Goal: Information Seeking & Learning: Learn about a topic

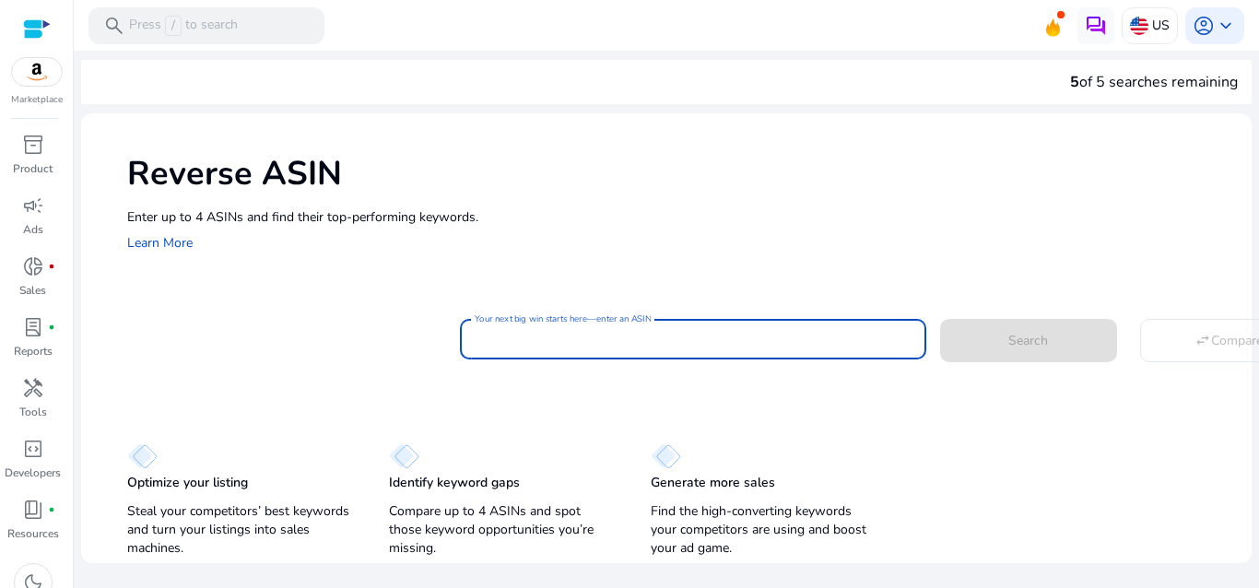
click at [600, 331] on input "Your next big win starts here—enter an ASIN" at bounding box center [693, 339] width 437 height 20
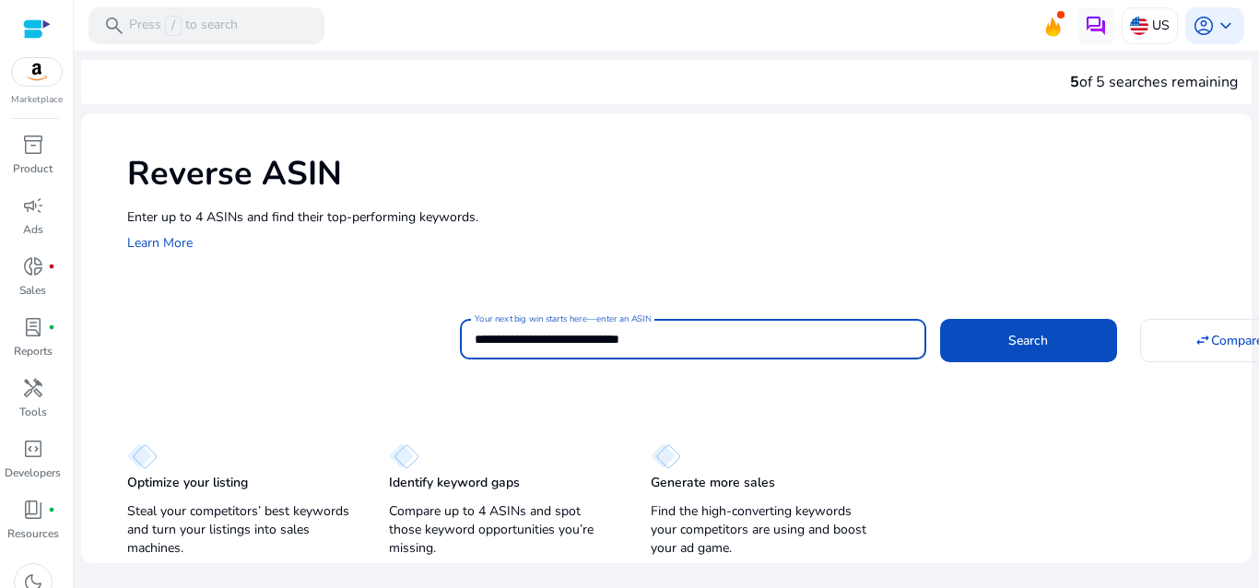
type input "**********"
click at [940, 319] on button "Search" at bounding box center [1028, 340] width 177 height 42
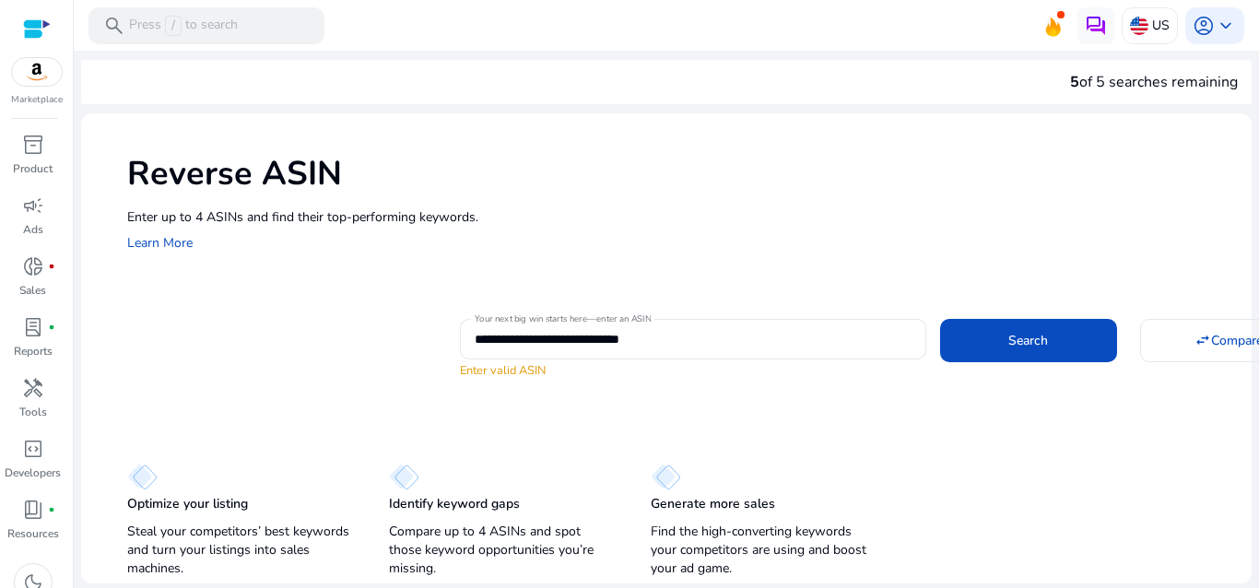
click at [311, 424] on div "**********" at bounding box center [666, 348] width 1171 height 470
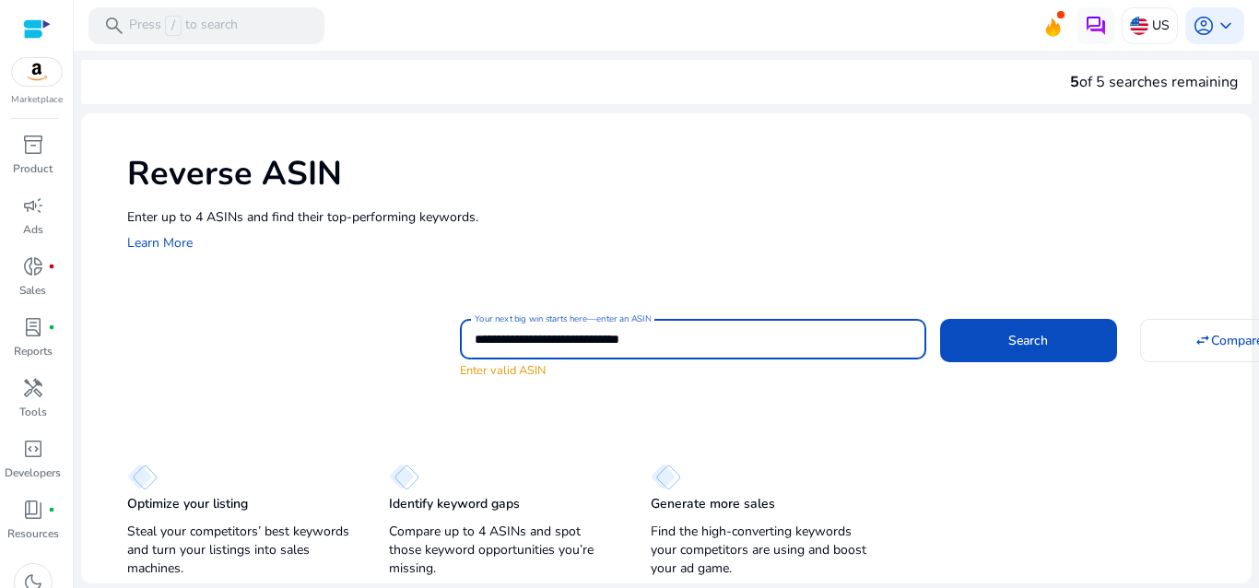
drag, startPoint x: 475, startPoint y: 335, endPoint x: 763, endPoint y: 337, distance: 288.5
click at [763, 337] on input "**********" at bounding box center [693, 339] width 437 height 20
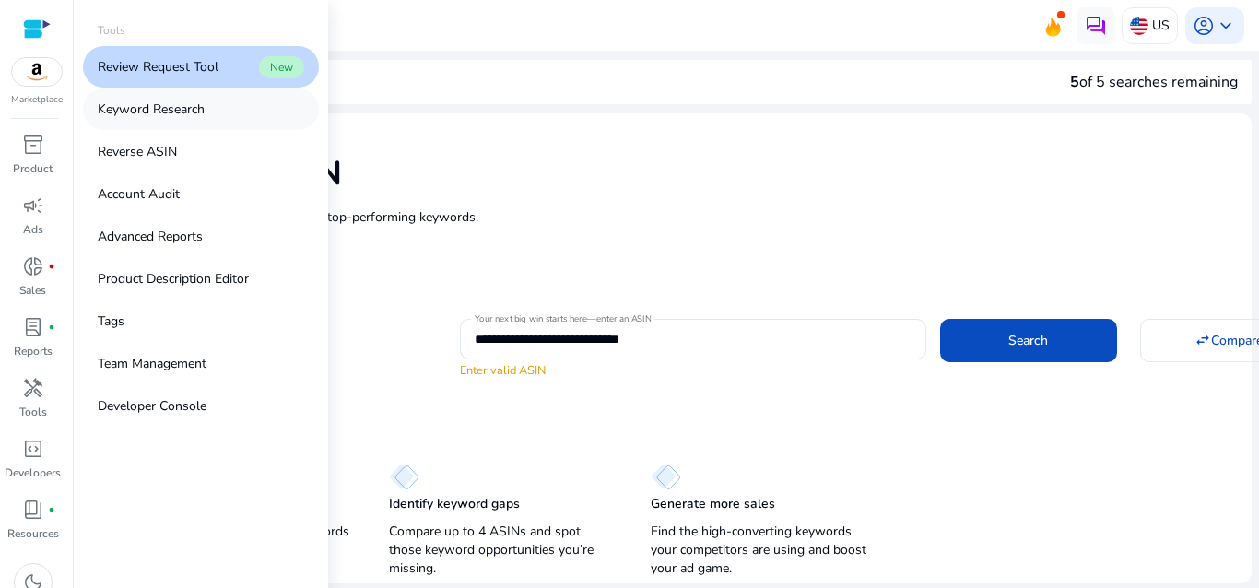
click at [182, 107] on p "Keyword Research" at bounding box center [151, 109] width 107 height 19
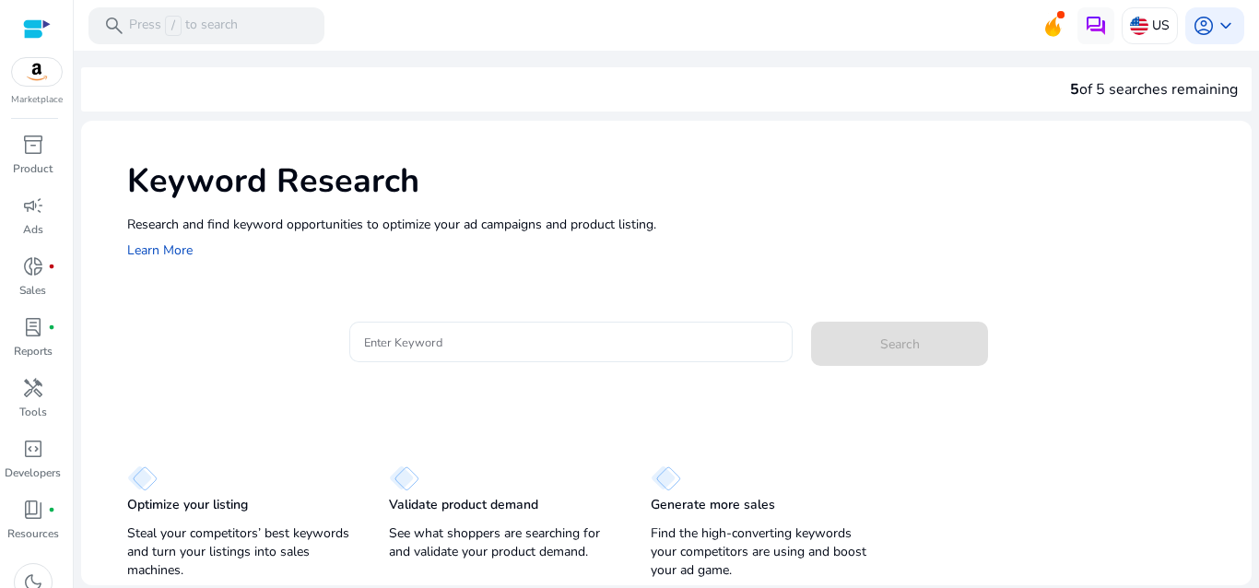
click at [386, 341] on input "Enter Keyword" at bounding box center [571, 342] width 415 height 20
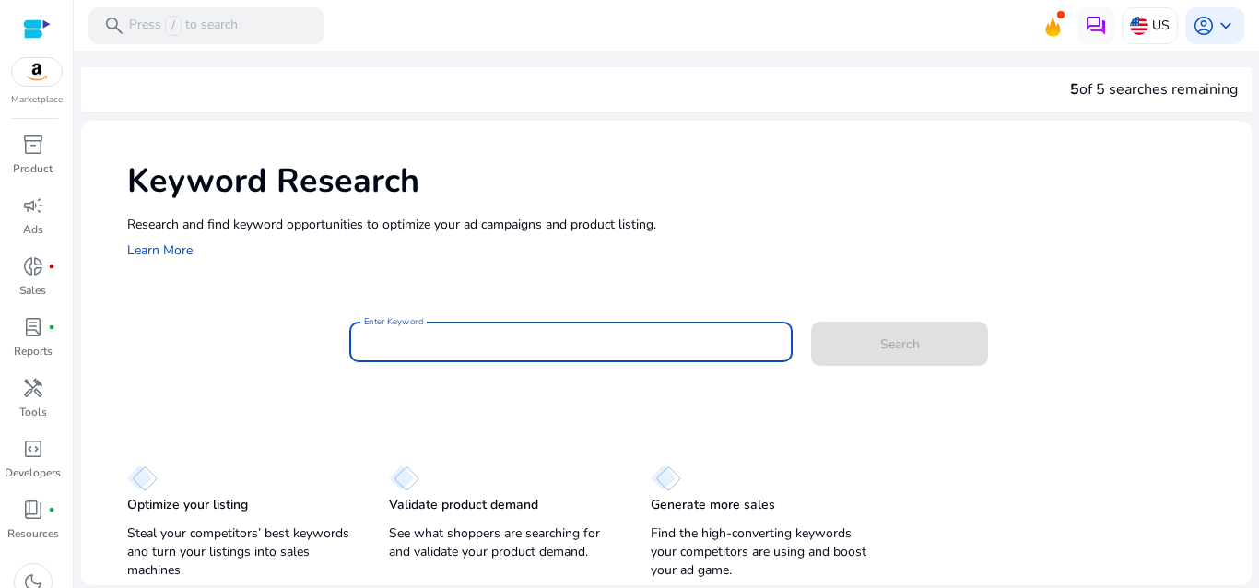
paste input "**********"
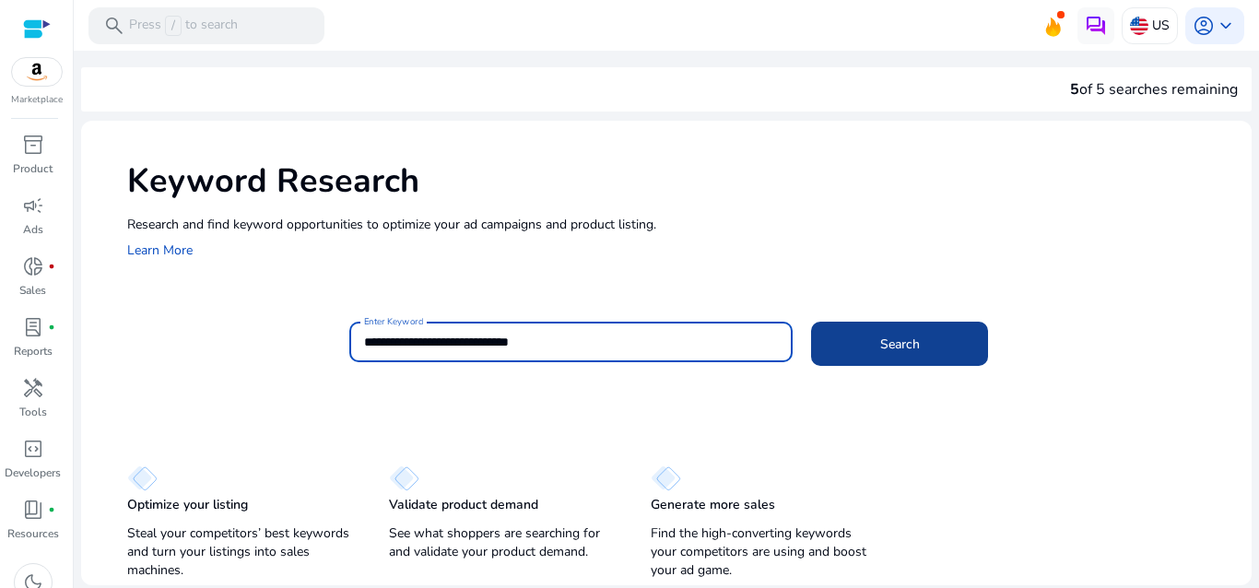
type input "**********"
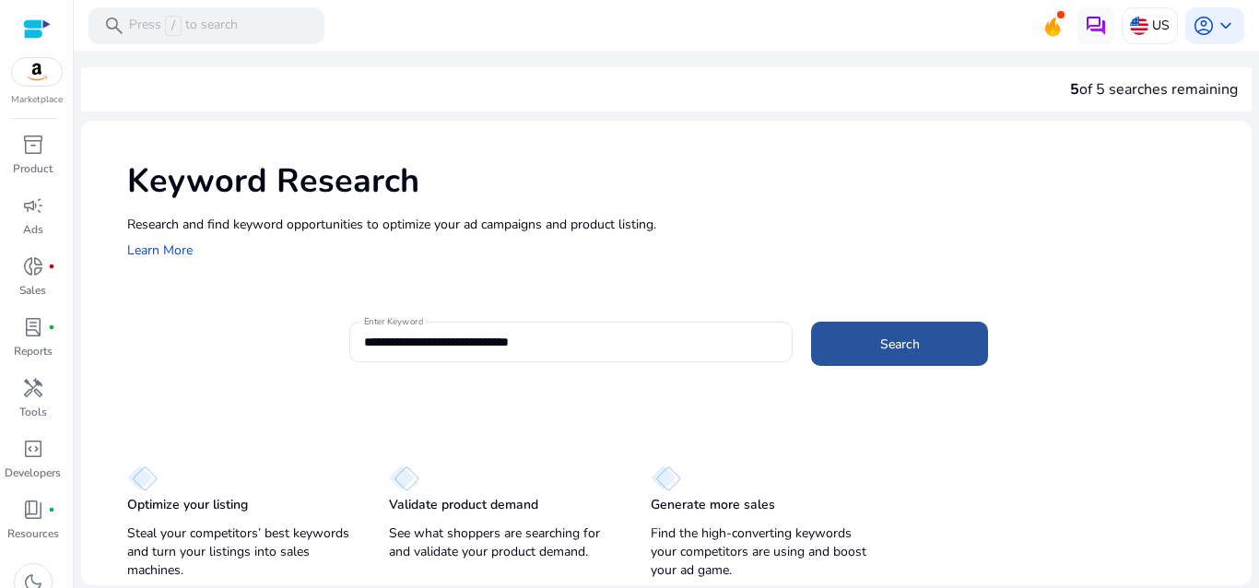
click at [870, 344] on span at bounding box center [899, 344] width 177 height 44
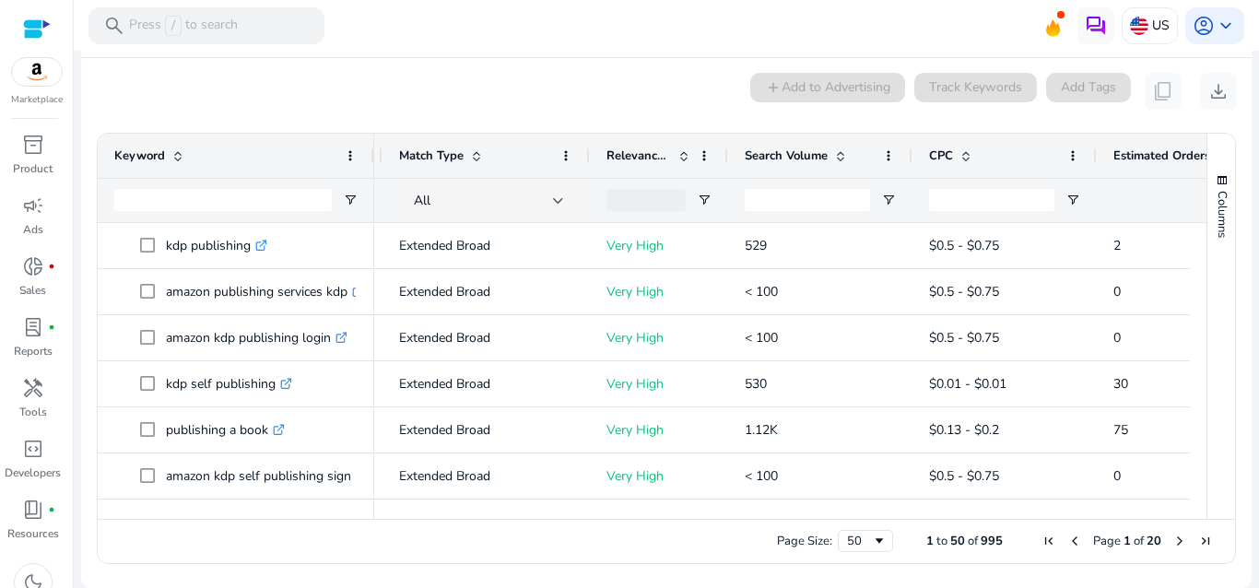
scroll to position [0, 153]
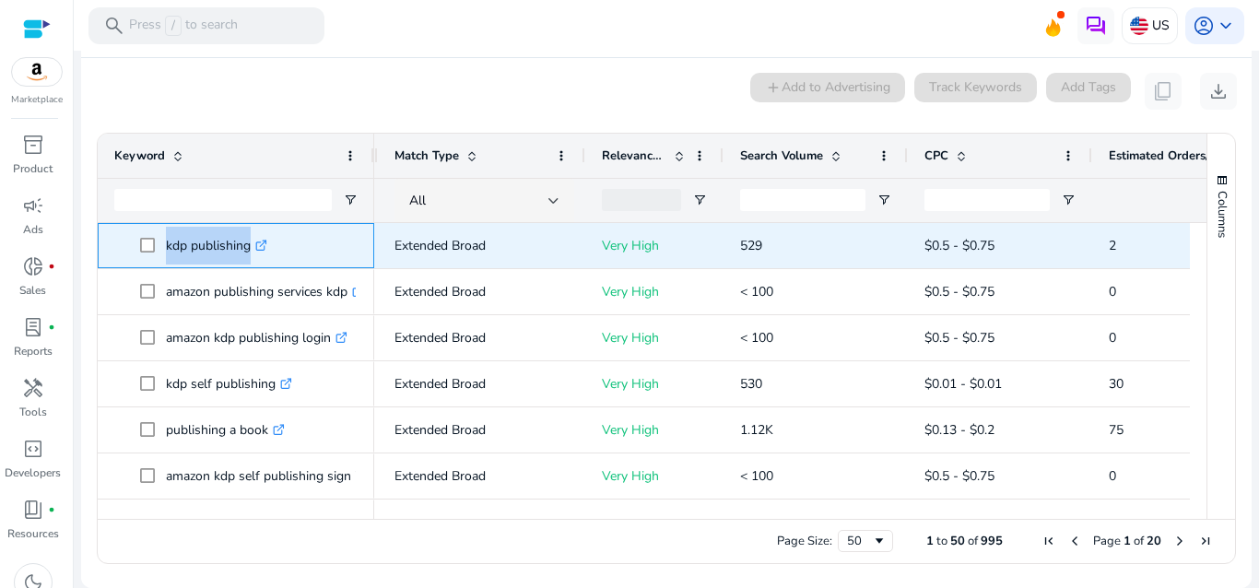
drag, startPoint x: 162, startPoint y: 239, endPoint x: 288, endPoint y: 236, distance: 126.3
click at [288, 236] on span "kdp publishing .st0{fill:#2c8af8}" at bounding box center [249, 246] width 218 height 38
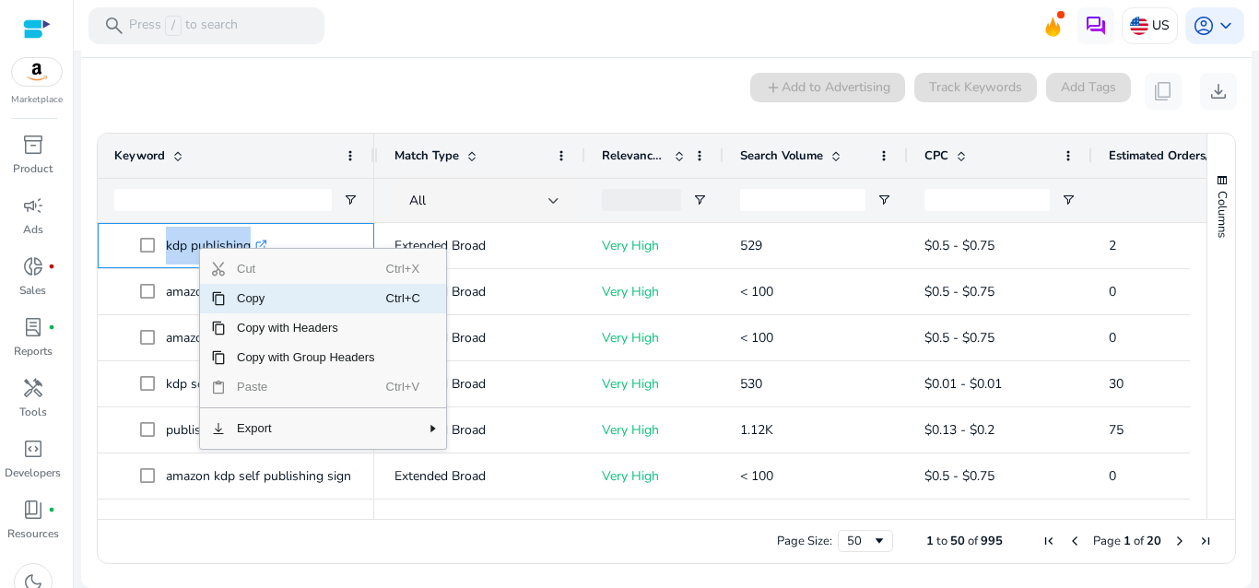
click at [234, 303] on span "Copy" at bounding box center [306, 298] width 160 height 29
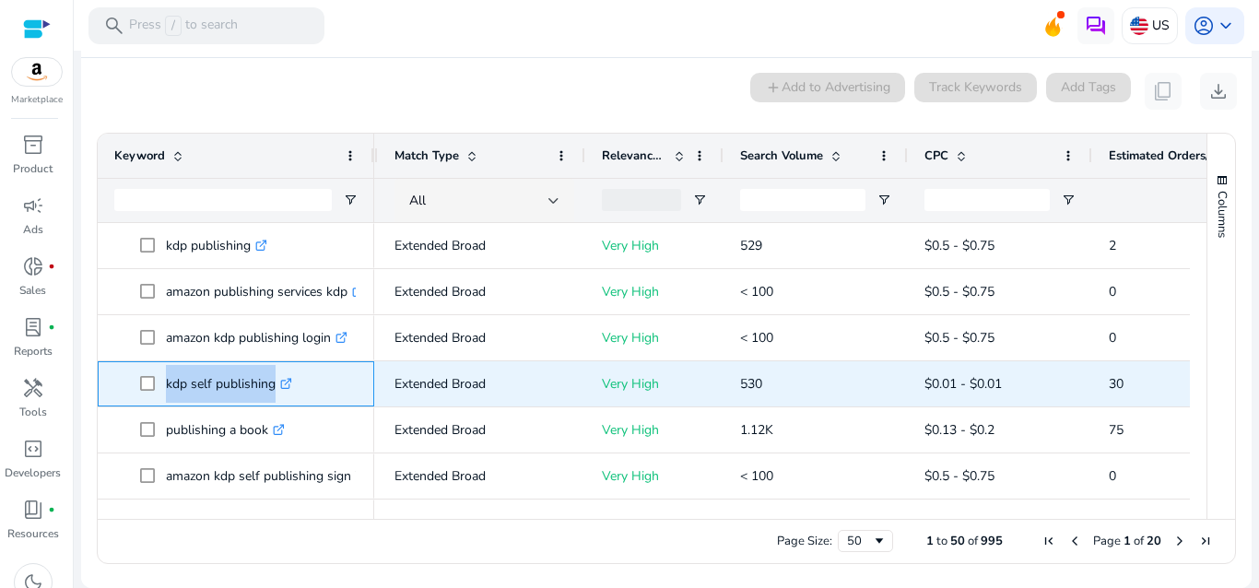
drag, startPoint x: 158, startPoint y: 370, endPoint x: 332, endPoint y: 379, distance: 174.4
click at [332, 379] on span "kdp self publishing .st0{fill:#2c8af8}" at bounding box center [249, 384] width 218 height 38
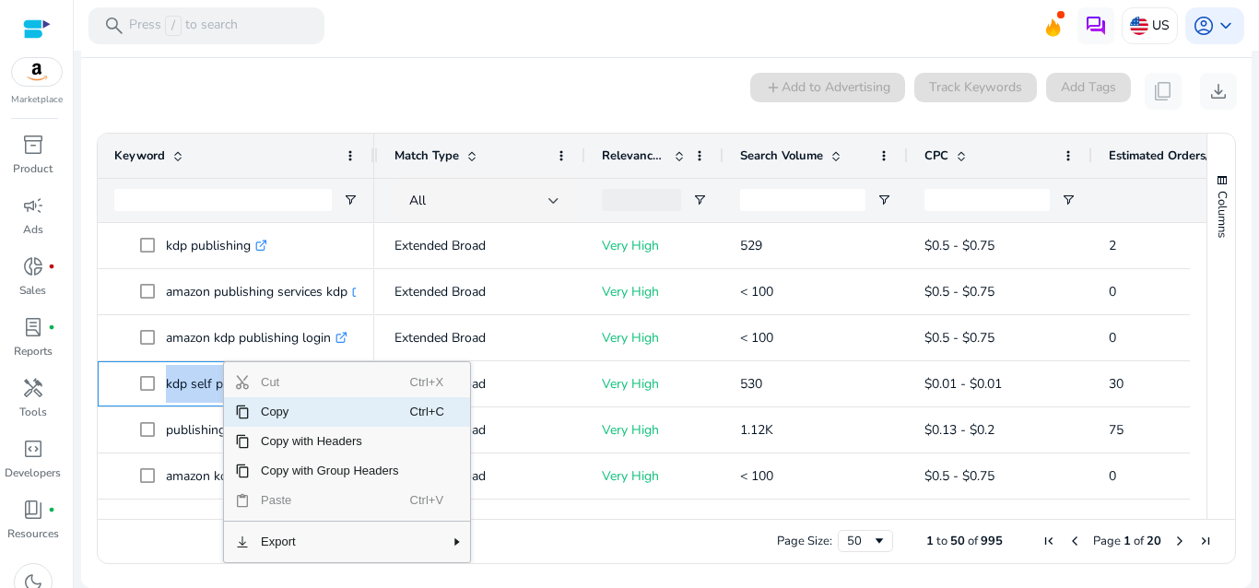
click at [271, 410] on span "Copy" at bounding box center [330, 411] width 160 height 29
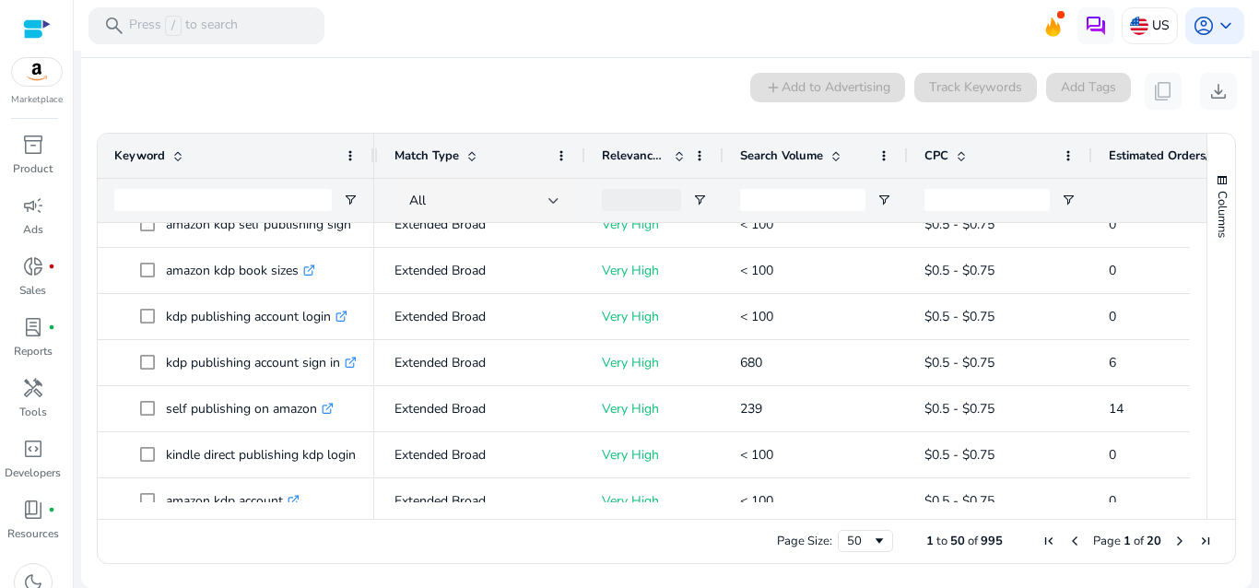
scroll to position [259, 0]
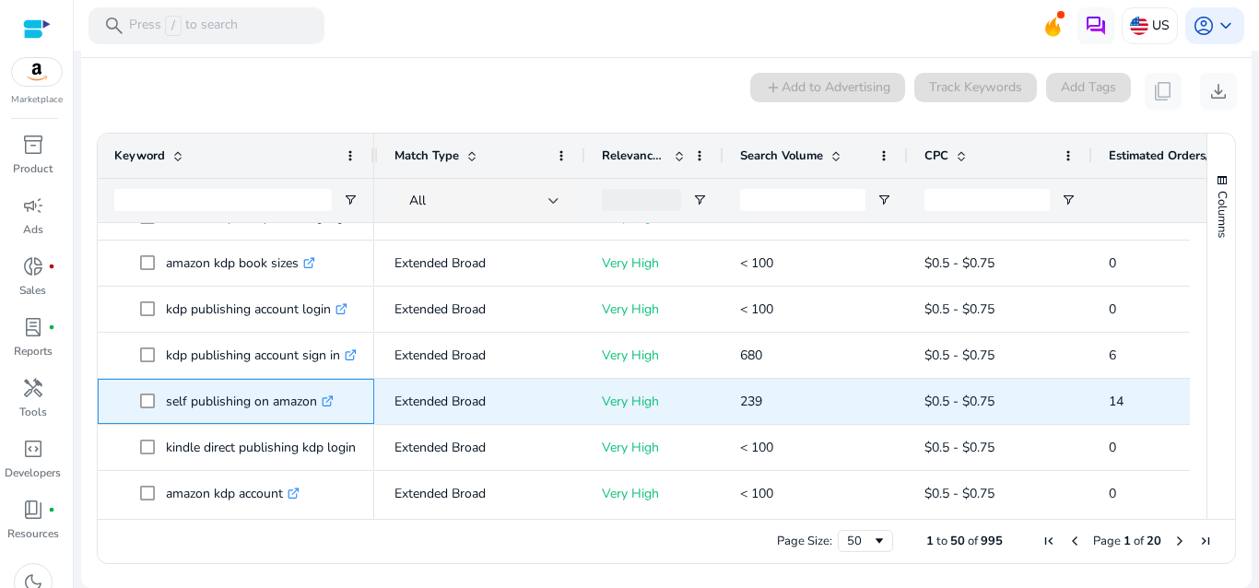
drag, startPoint x: 161, startPoint y: 394, endPoint x: 335, endPoint y: 402, distance: 173.5
click at [335, 402] on span "self publishing on amazon .st0{fill:#2c8af8}" at bounding box center [249, 401] width 218 height 38
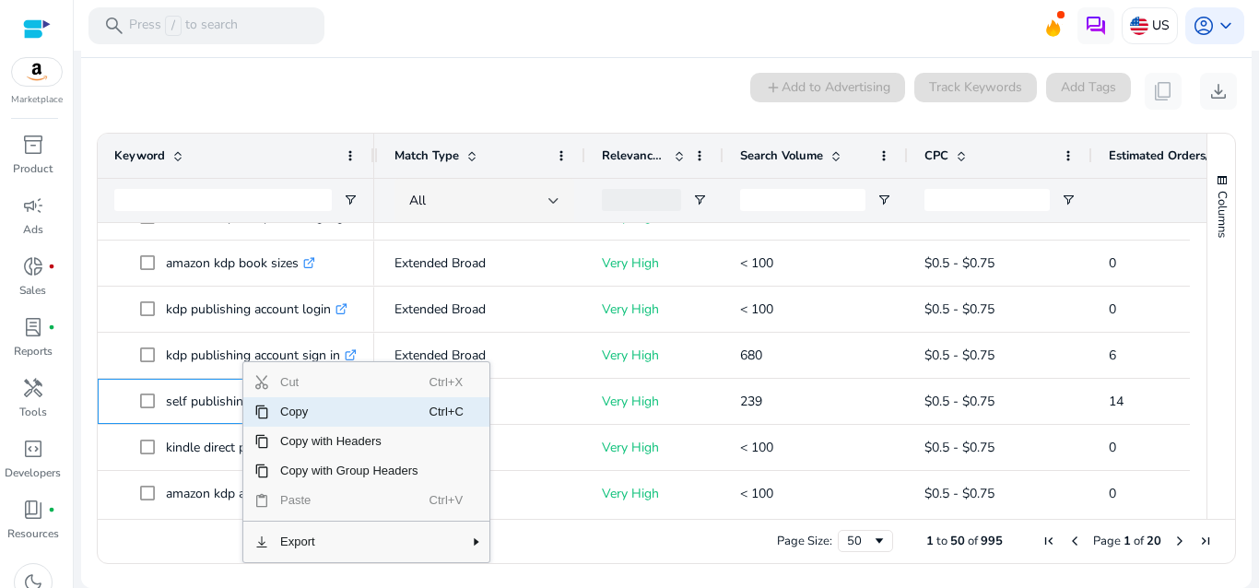
click at [297, 411] on span "Copy" at bounding box center [349, 411] width 160 height 29
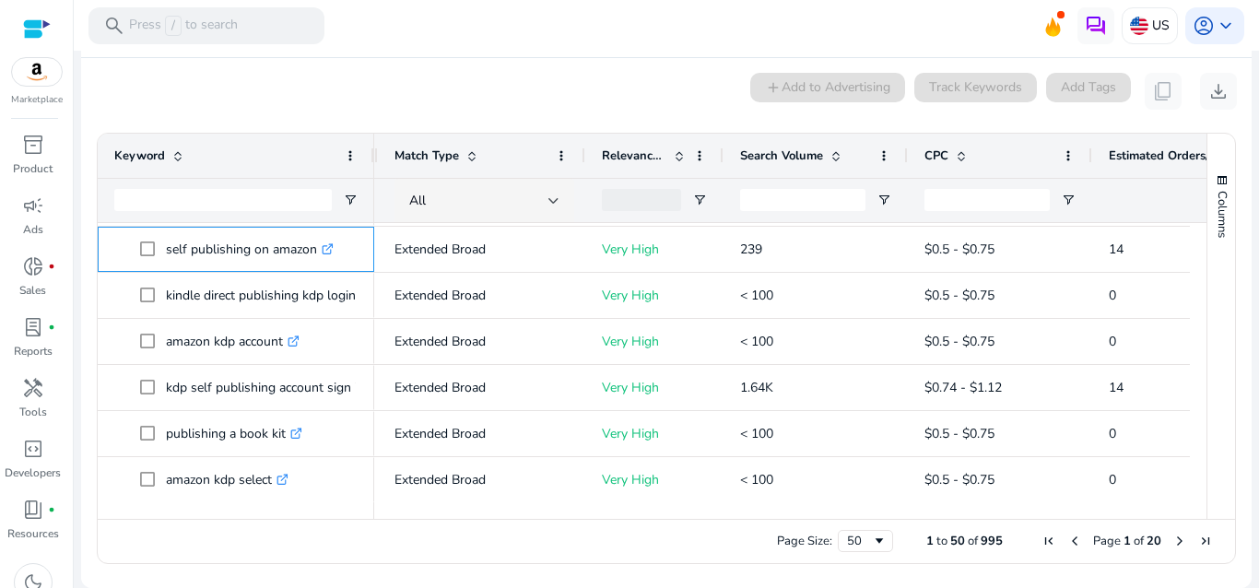
scroll to position [419, 0]
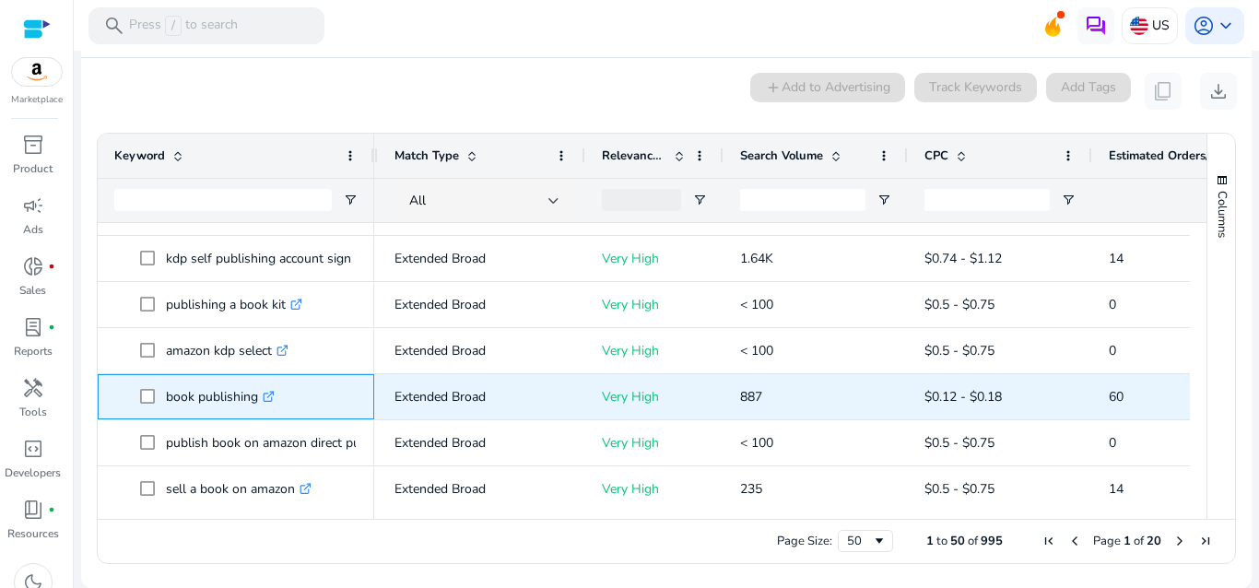
drag, startPoint x: 158, startPoint y: 388, endPoint x: 264, endPoint y: 389, distance: 106.0
click at [264, 389] on span "book publishing .st0{fill:#2c8af8}" at bounding box center [249, 397] width 218 height 38
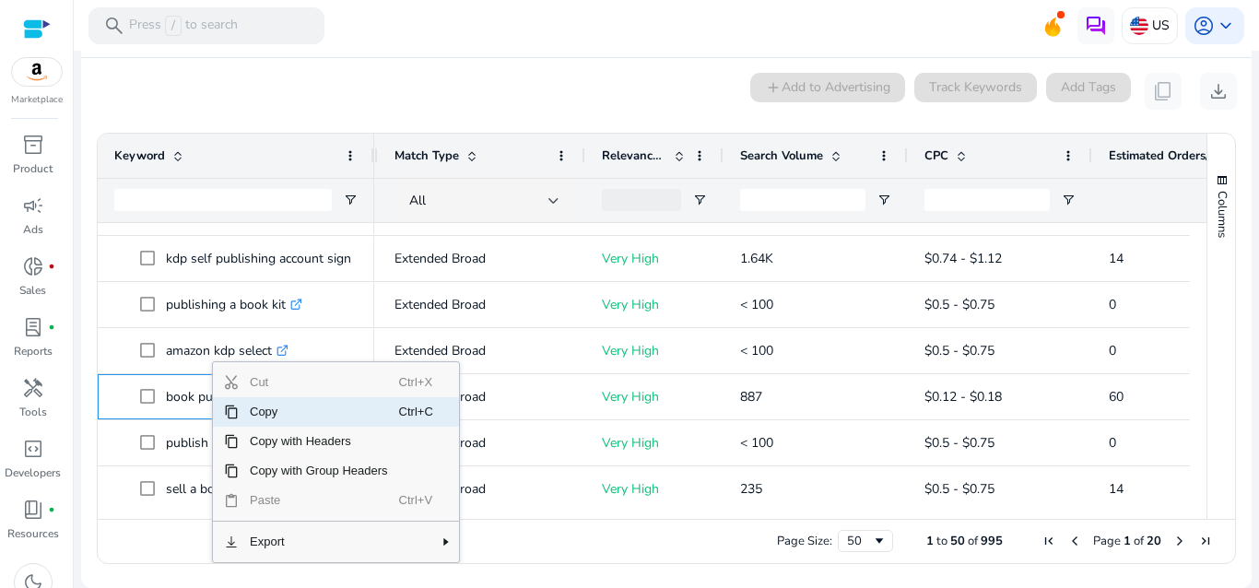
click at [254, 412] on span "Copy" at bounding box center [319, 411] width 160 height 29
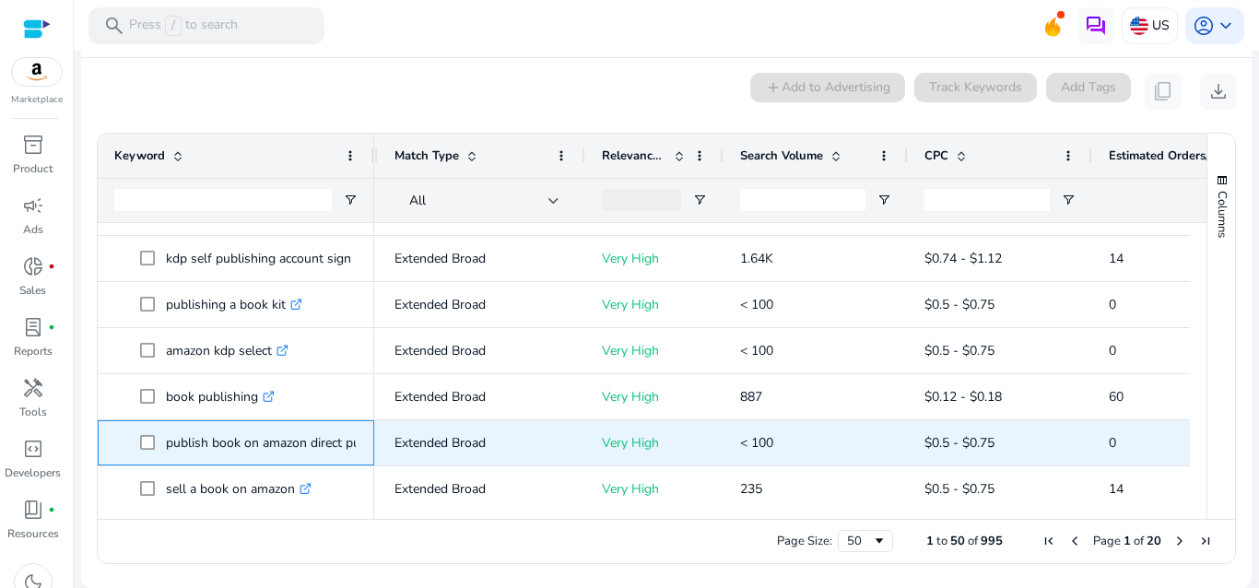
drag, startPoint x: 162, startPoint y: 443, endPoint x: 375, endPoint y: 441, distance: 212.9
click at [375, 441] on div "amazon publishing services kdp .st0{fill:#2c8af8} amazon kdp publishing login .…" at bounding box center [644, 362] width 1092 height 279
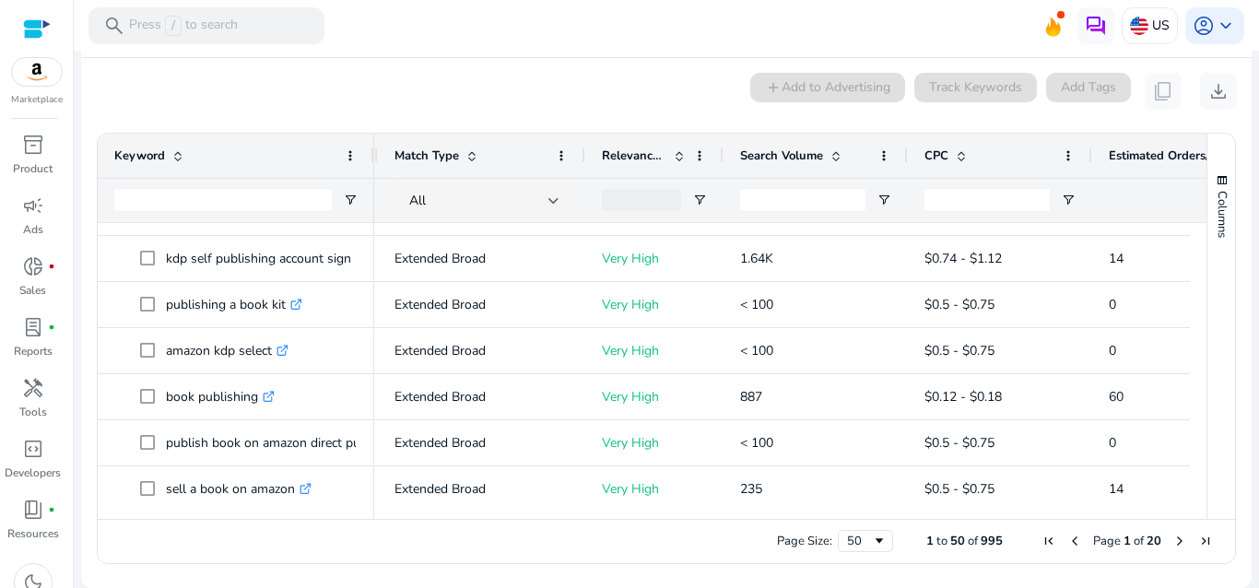
click at [82, 508] on ag-grid-angular "Press SPACE to select this row. Drag here to set row groups Drag here to set co…" at bounding box center [666, 349] width 1169 height 450
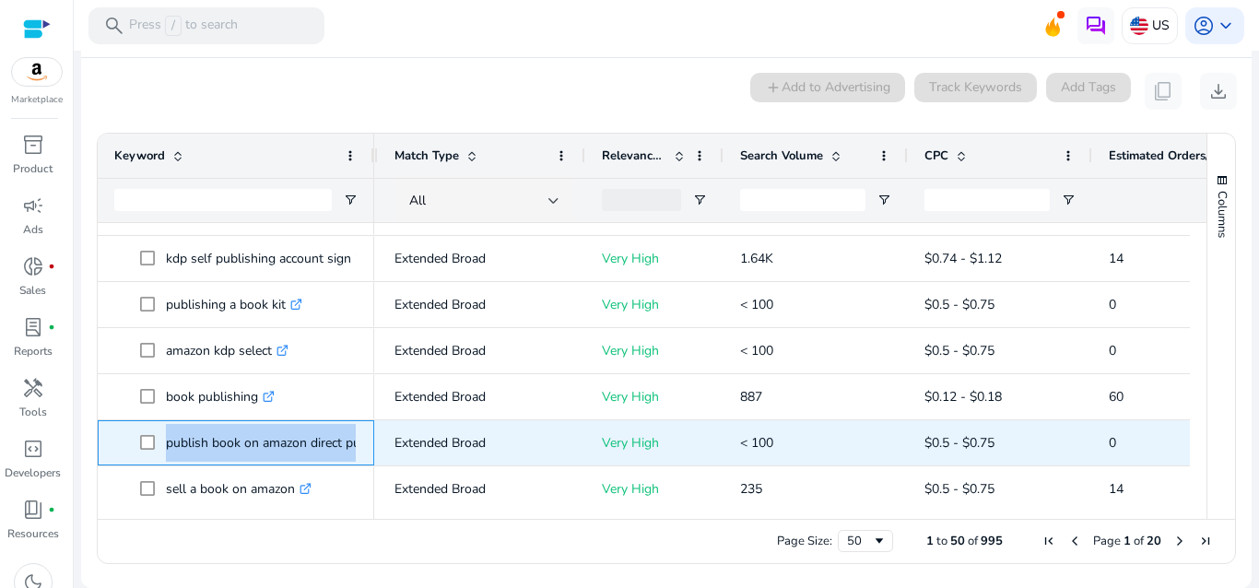
drag, startPoint x: 162, startPoint y: 440, endPoint x: 359, endPoint y: 437, distance: 197.3
click at [359, 437] on div "publish book on amazon direct publishing .st0{fill:#2c8af8}" at bounding box center [236, 442] width 277 height 45
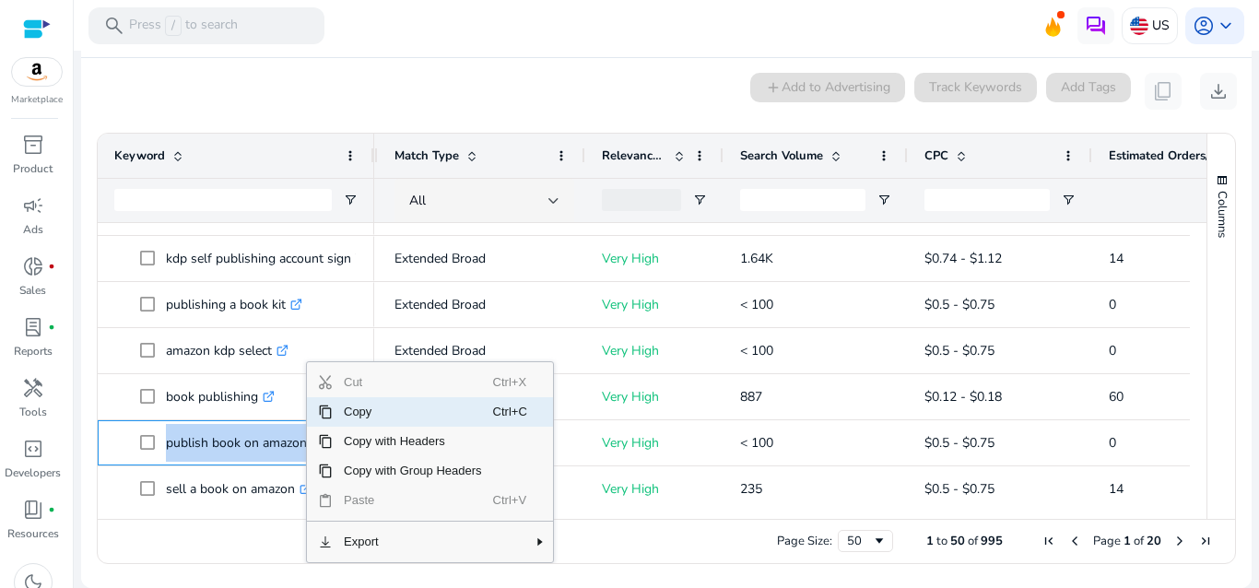
click at [376, 415] on span "Copy" at bounding box center [413, 411] width 160 height 29
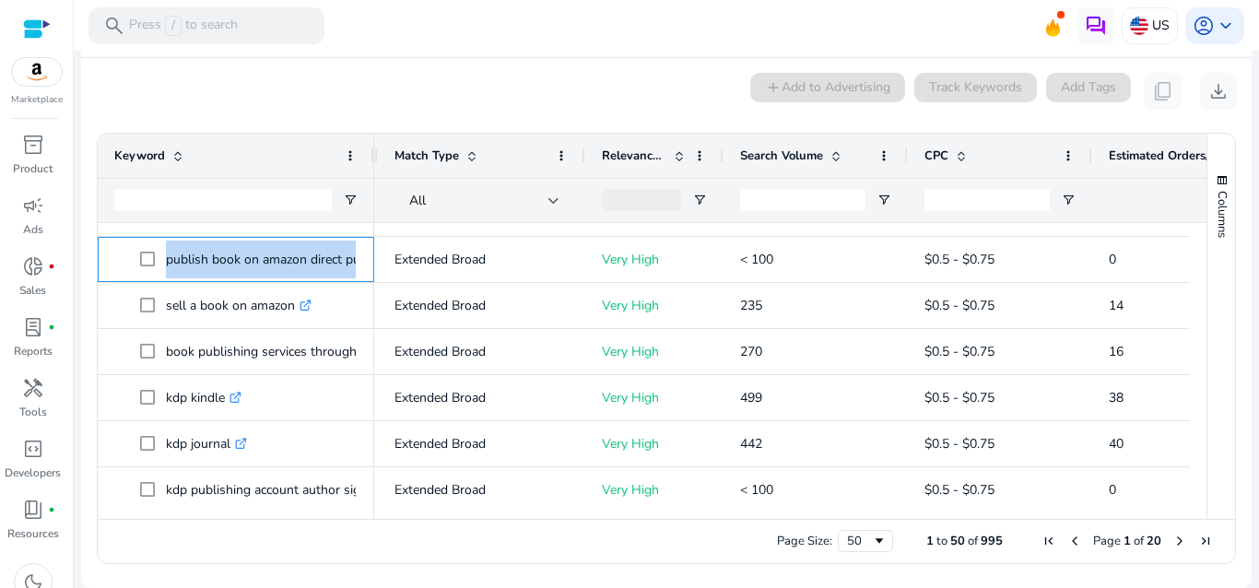
scroll to position [777, 0]
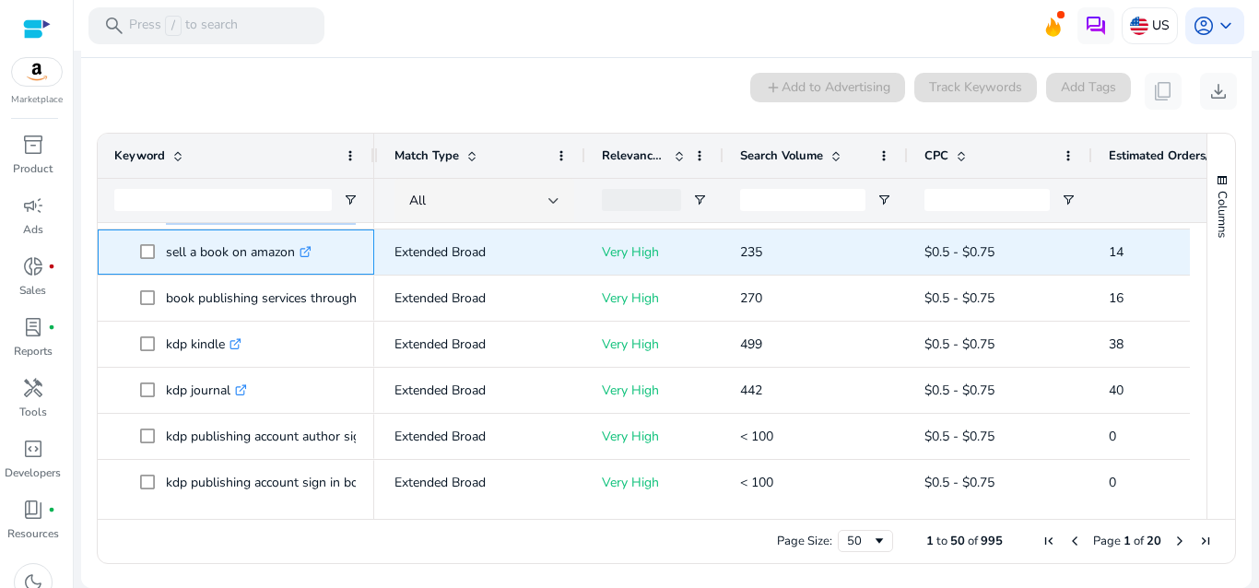
drag, startPoint x: 160, startPoint y: 247, endPoint x: 295, endPoint y: 253, distance: 134.7
click at [295, 253] on span "sell a book on amazon .st0{fill:#2c8af8}" at bounding box center [249, 252] width 218 height 38
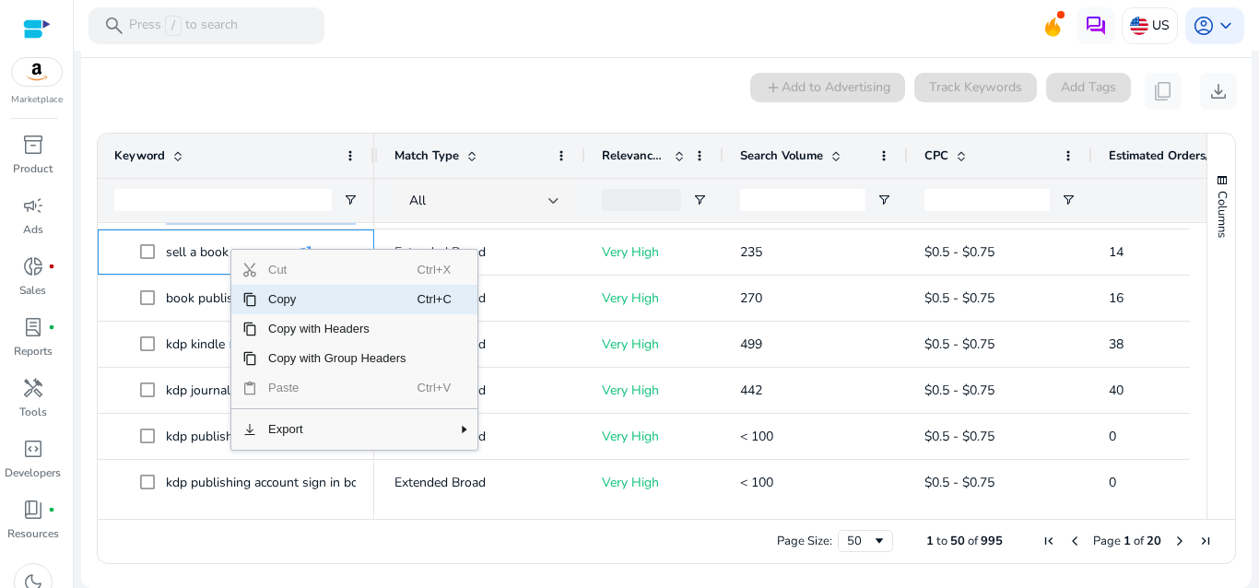
click at [269, 301] on span "Copy" at bounding box center [337, 299] width 160 height 29
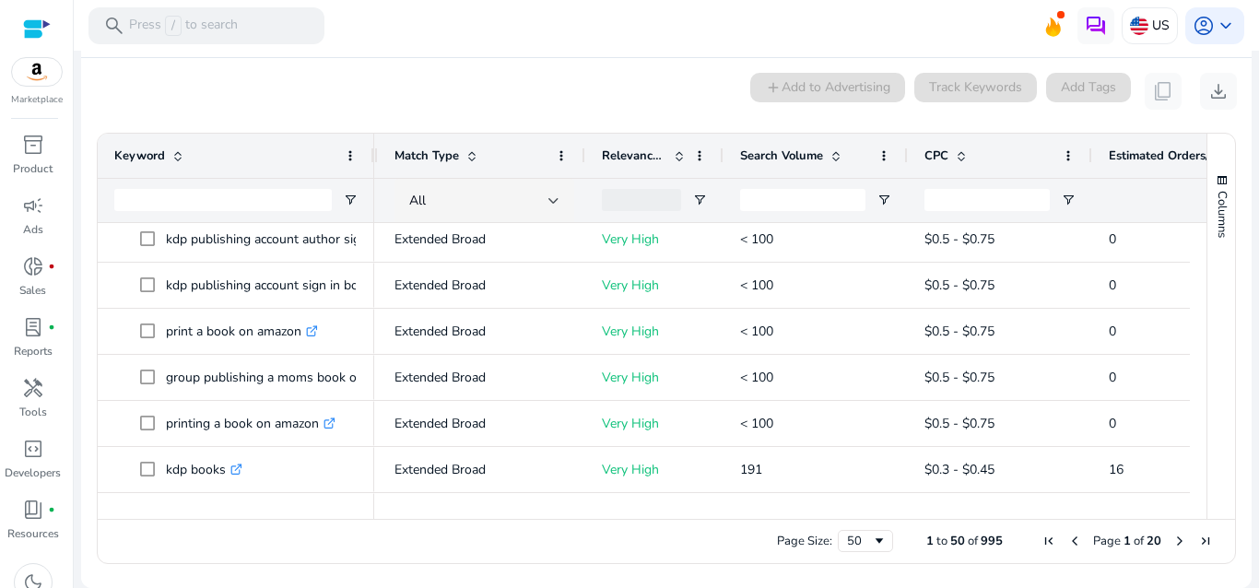
scroll to position [982, 0]
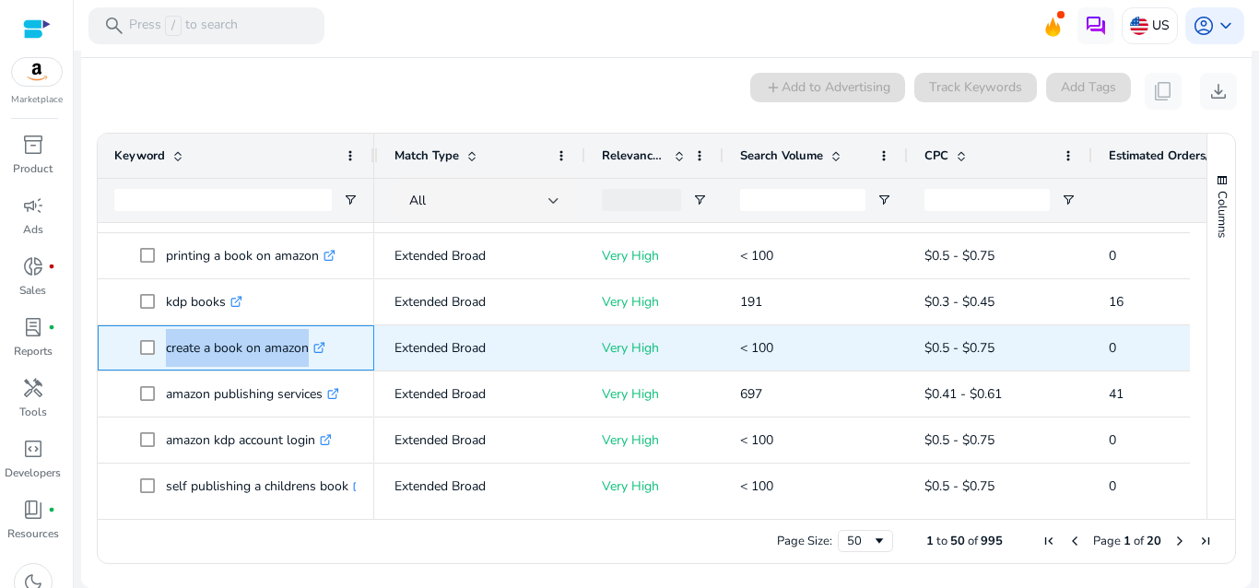
drag, startPoint x: 163, startPoint y: 336, endPoint x: 348, endPoint y: 349, distance: 185.7
click at [348, 349] on span "create a book on amazon .st0{fill:#2c8af8}" at bounding box center [249, 348] width 218 height 38
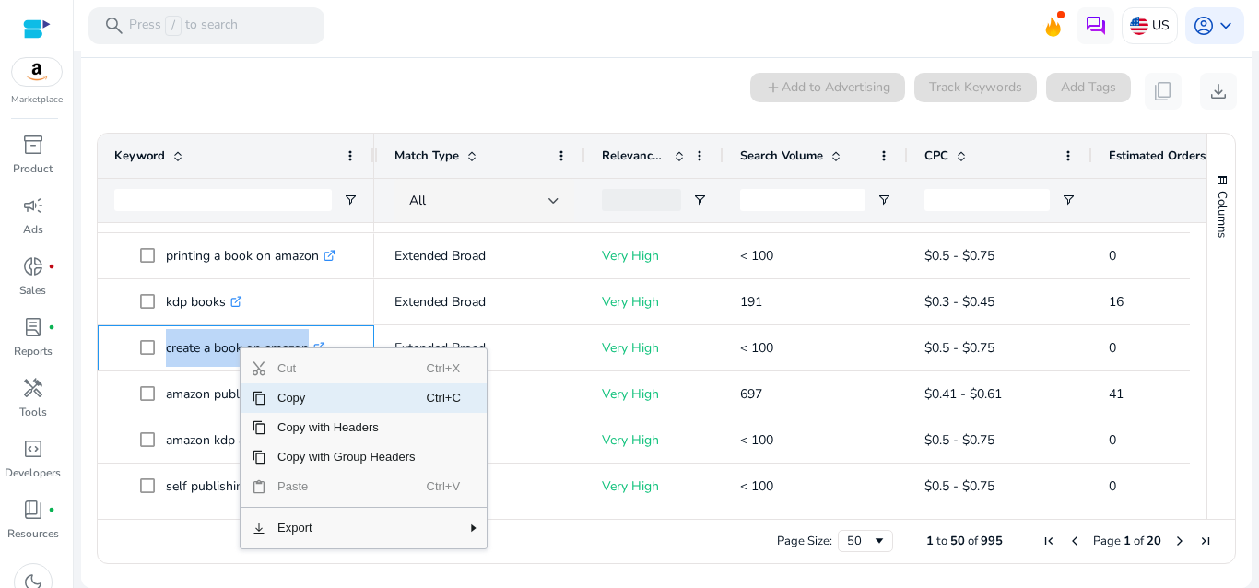
click at [291, 401] on span "Copy" at bounding box center [346, 397] width 160 height 29
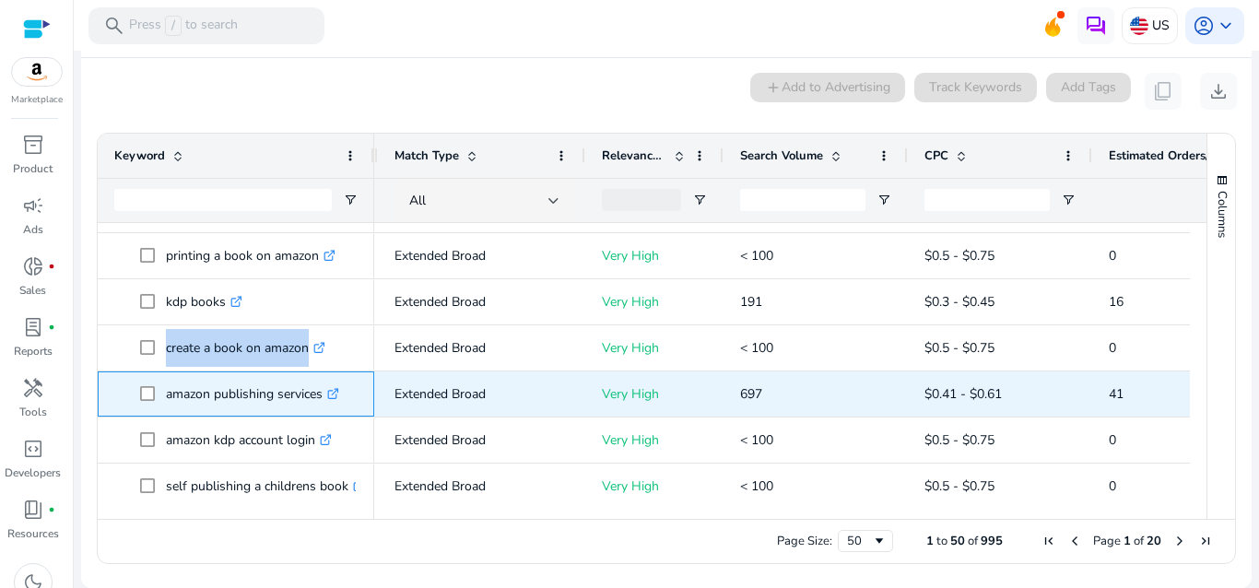
drag, startPoint x: 160, startPoint y: 393, endPoint x: 324, endPoint y: 393, distance: 164.1
click at [324, 393] on span "amazon publishing services .st0{fill:#2c8af8}" at bounding box center [249, 394] width 218 height 38
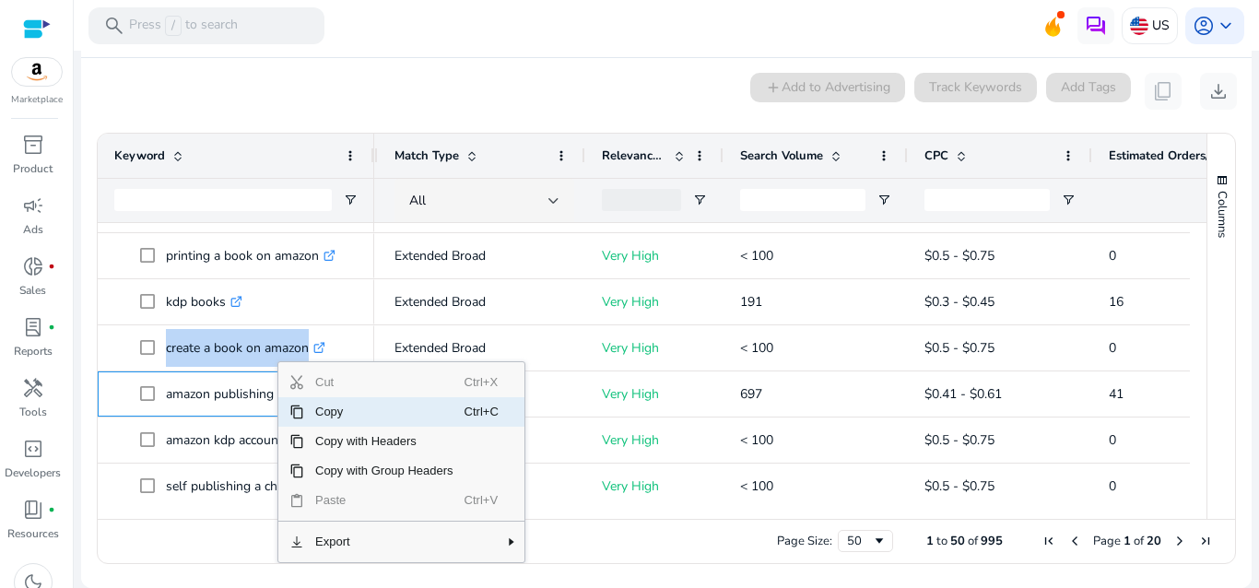
click at [320, 410] on span "Copy" at bounding box center [384, 411] width 160 height 29
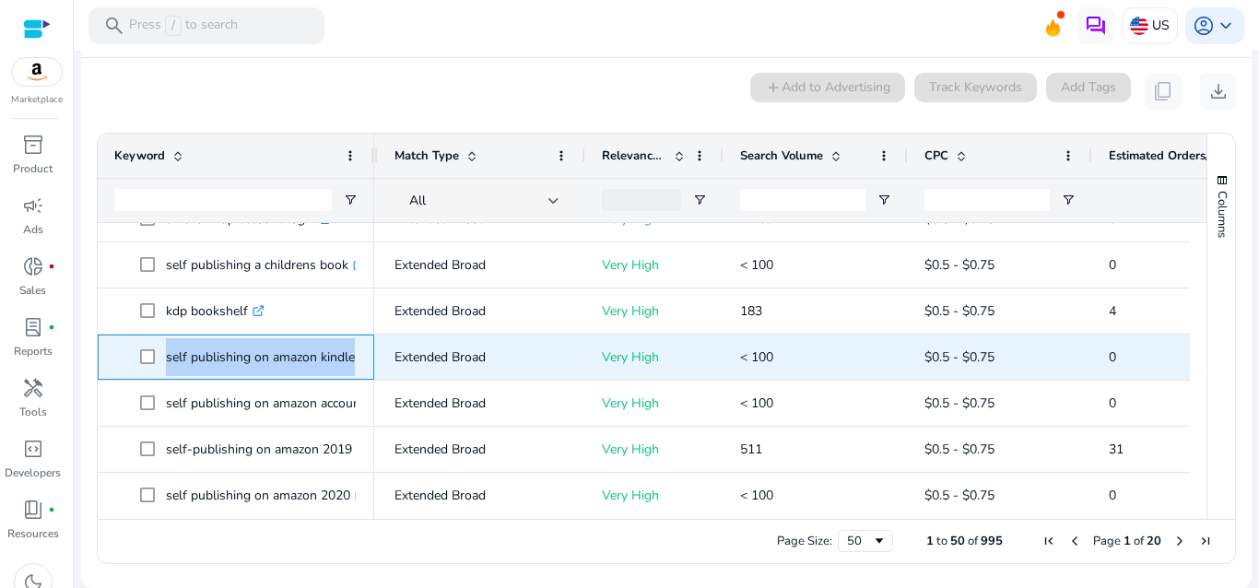
drag, startPoint x: 159, startPoint y: 348, endPoint x: 362, endPoint y: 345, distance: 202.8
click at [362, 345] on div "self publishing on amazon kindle .st0{fill:#2c8af8}" at bounding box center [236, 357] width 277 height 45
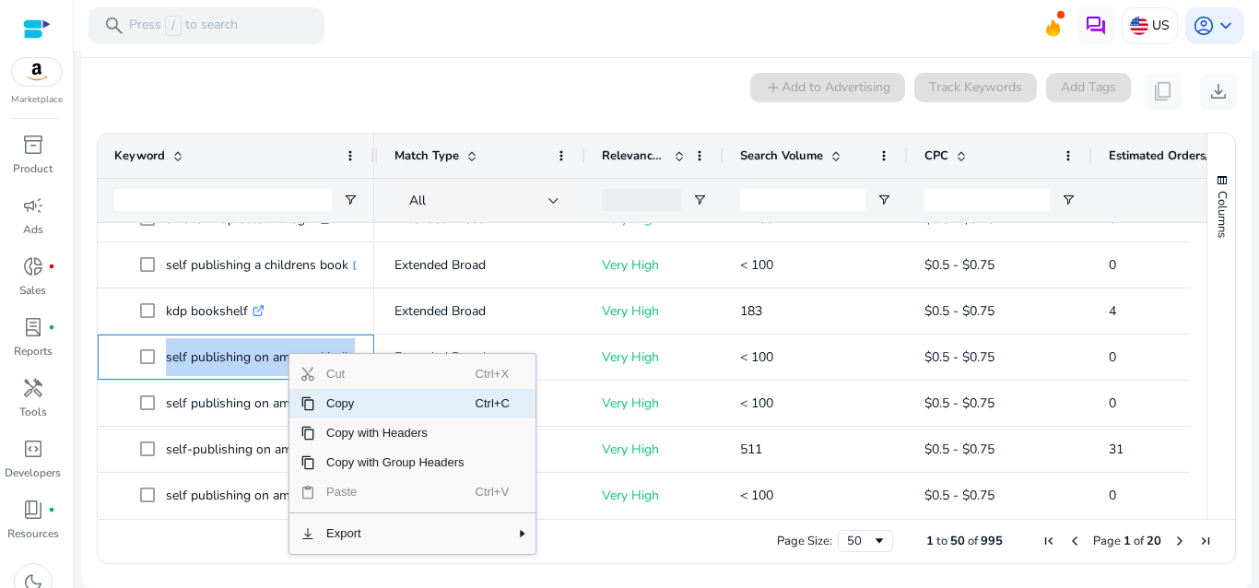
click at [336, 405] on span "Copy" at bounding box center [395, 403] width 160 height 29
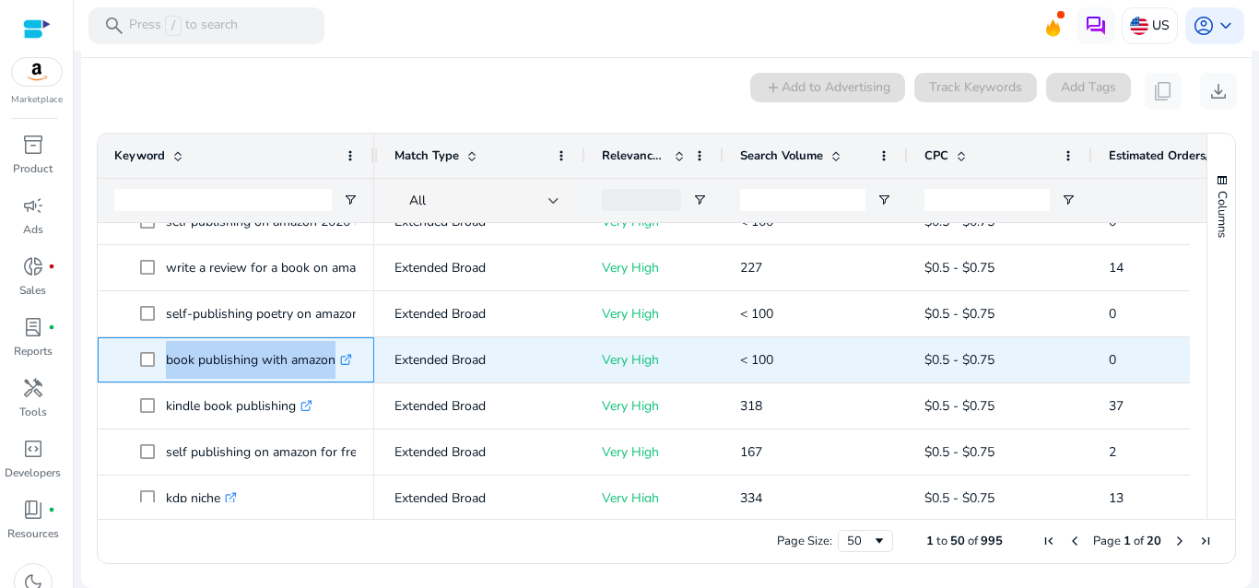
drag, startPoint x: 159, startPoint y: 350, endPoint x: 359, endPoint y: 359, distance: 201.1
click at [359, 359] on div "book publishing with amazon .st0{fill:#2c8af8}" at bounding box center [236, 359] width 277 height 45
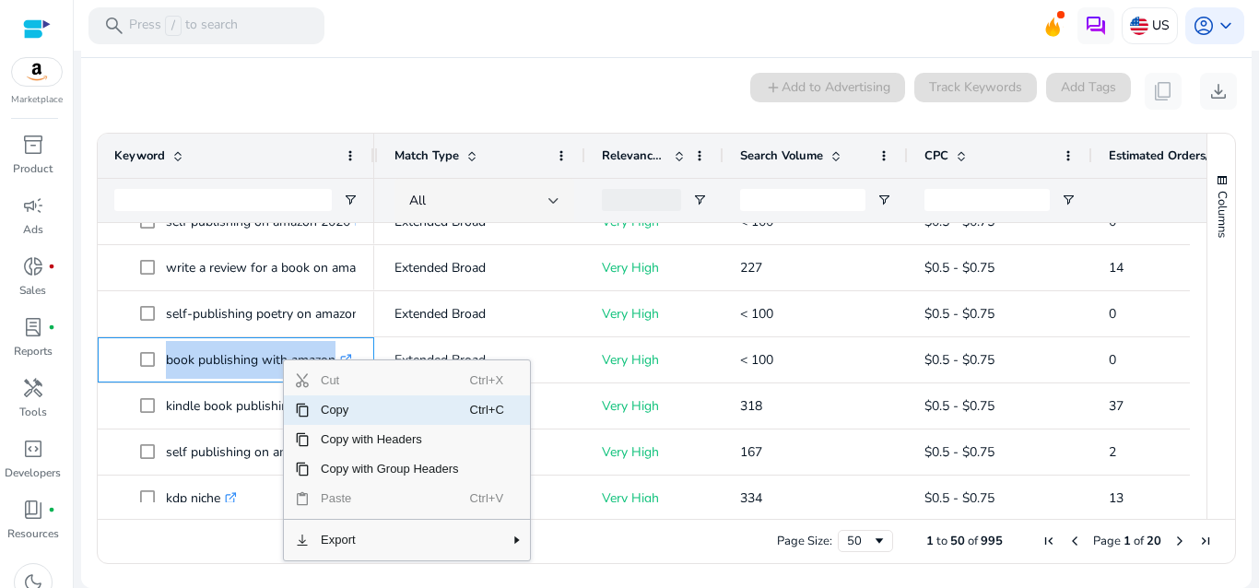
click at [331, 410] on span "Copy" at bounding box center [390, 409] width 160 height 29
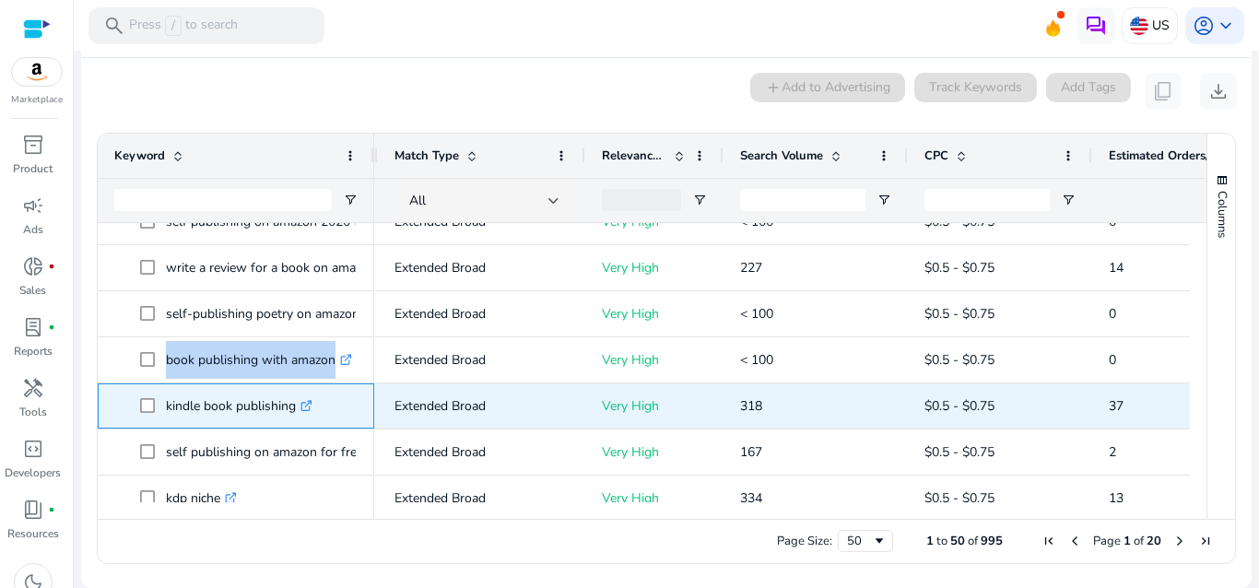
drag, startPoint x: 158, startPoint y: 403, endPoint x: 301, endPoint y: 403, distance: 143.8
click at [301, 403] on span "kindle book publishing .st0{fill:#2c8af8}" at bounding box center [249, 406] width 218 height 38
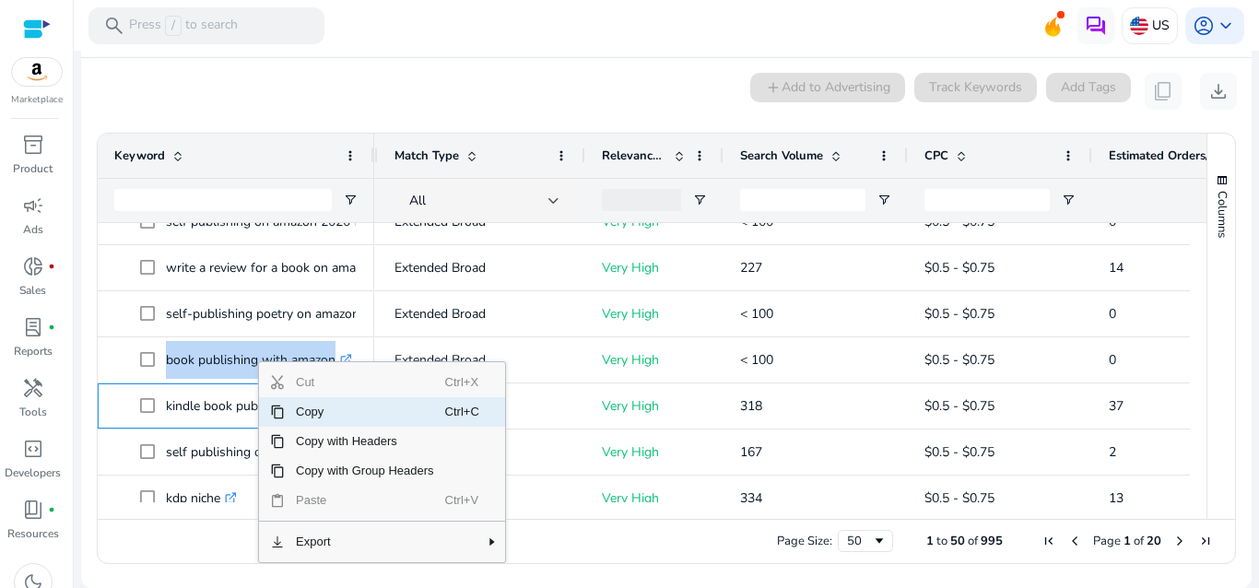
click at [316, 410] on span "Copy" at bounding box center [365, 411] width 160 height 29
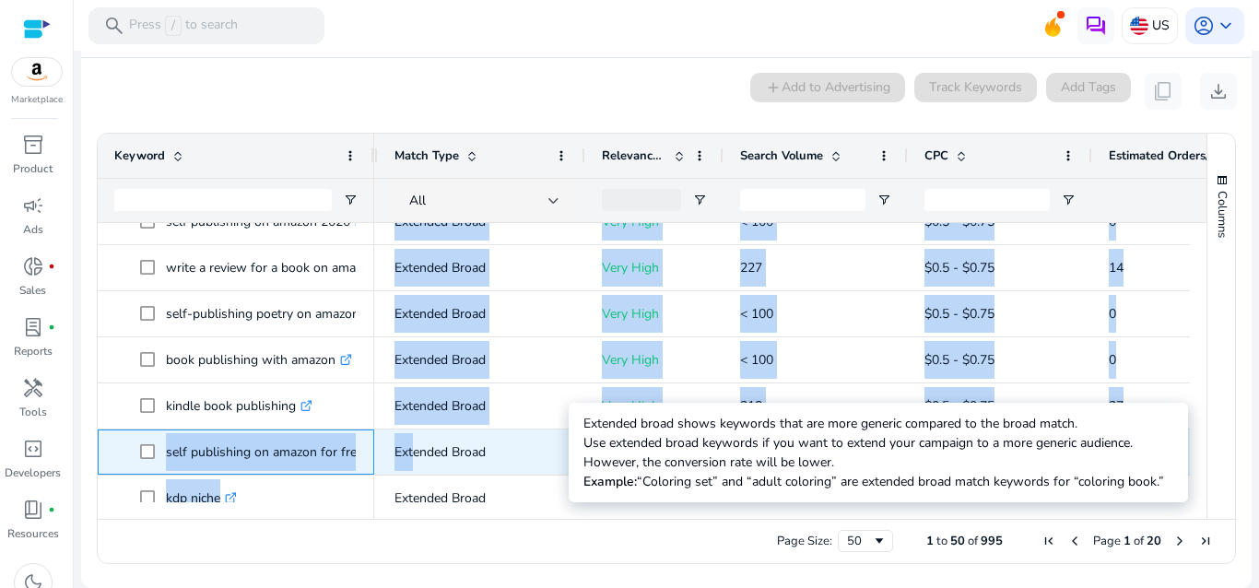
drag, startPoint x: 161, startPoint y: 447, endPoint x: 410, endPoint y: 444, distance: 248.9
click at [410, 444] on div "printing a book on amazon .st0{fill:#2c8af8} kdp books .st0{fill:#2c8af8} creat…" at bounding box center [644, 362] width 1092 height 279
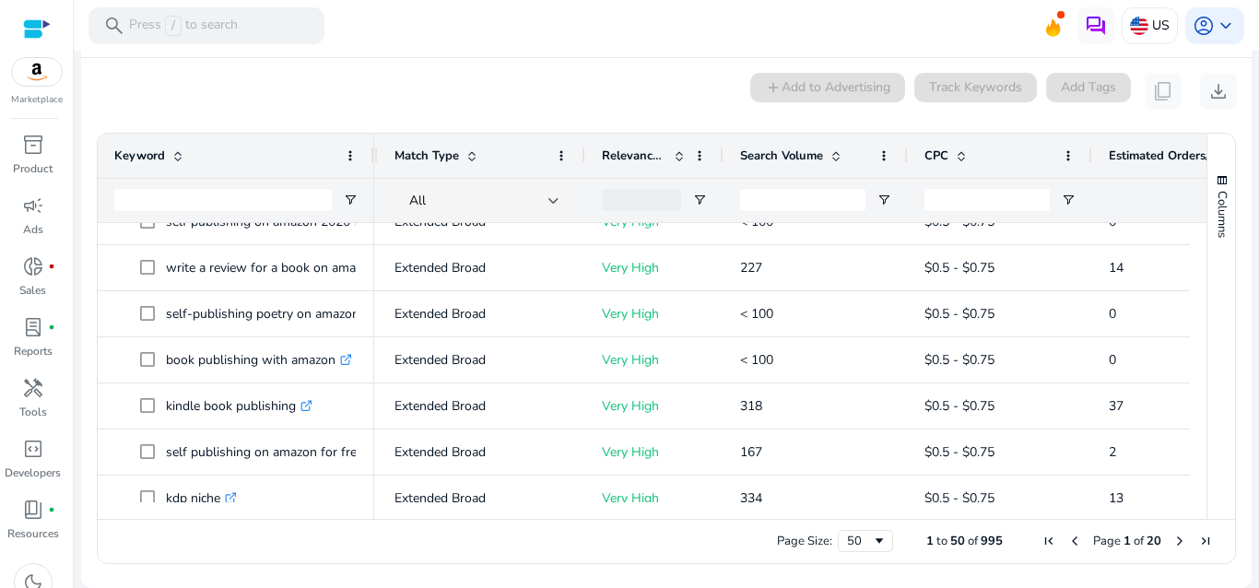
click at [82, 448] on ag-grid-angular "Press SPACE to select this row. Drag here to set row groups Drag here to set co…" at bounding box center [666, 349] width 1169 height 450
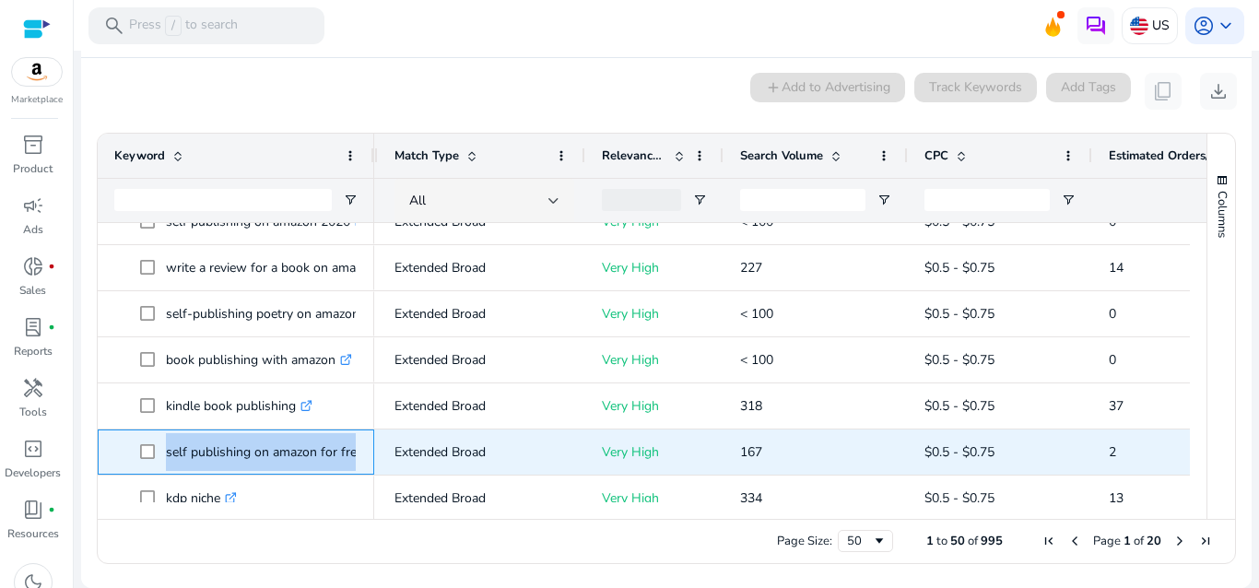
drag, startPoint x: 159, startPoint y: 443, endPoint x: 366, endPoint y: 443, distance: 206.5
click at [366, 443] on div "self publishing on amazon for free .st0{fill:#2c8af8}" at bounding box center [236, 451] width 277 height 45
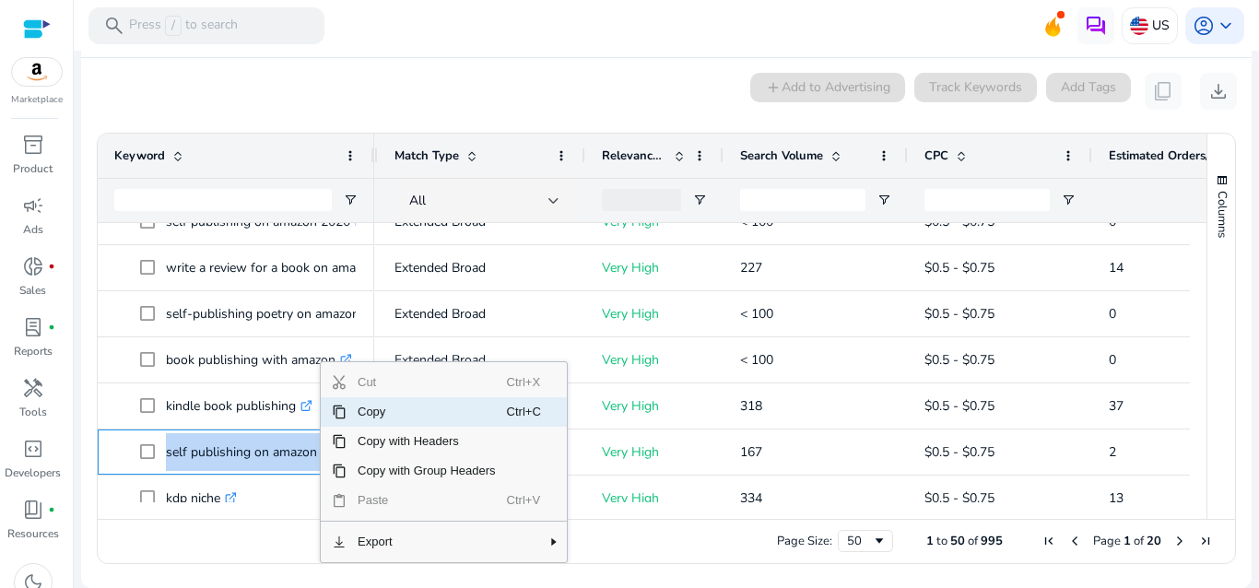
click at [381, 416] on span "Copy" at bounding box center [427, 411] width 160 height 29
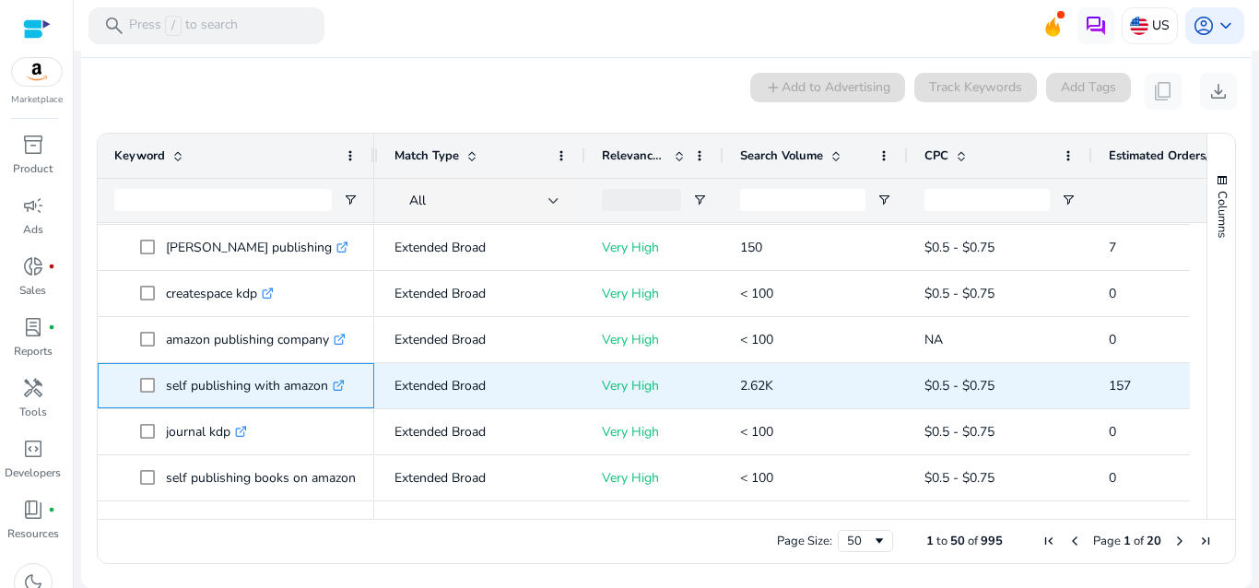
drag, startPoint x: 161, startPoint y: 378, endPoint x: 332, endPoint y: 389, distance: 170.9
click at [332, 389] on span "self publishing with amazon .st0{fill:#2c8af8}" at bounding box center [249, 386] width 218 height 38
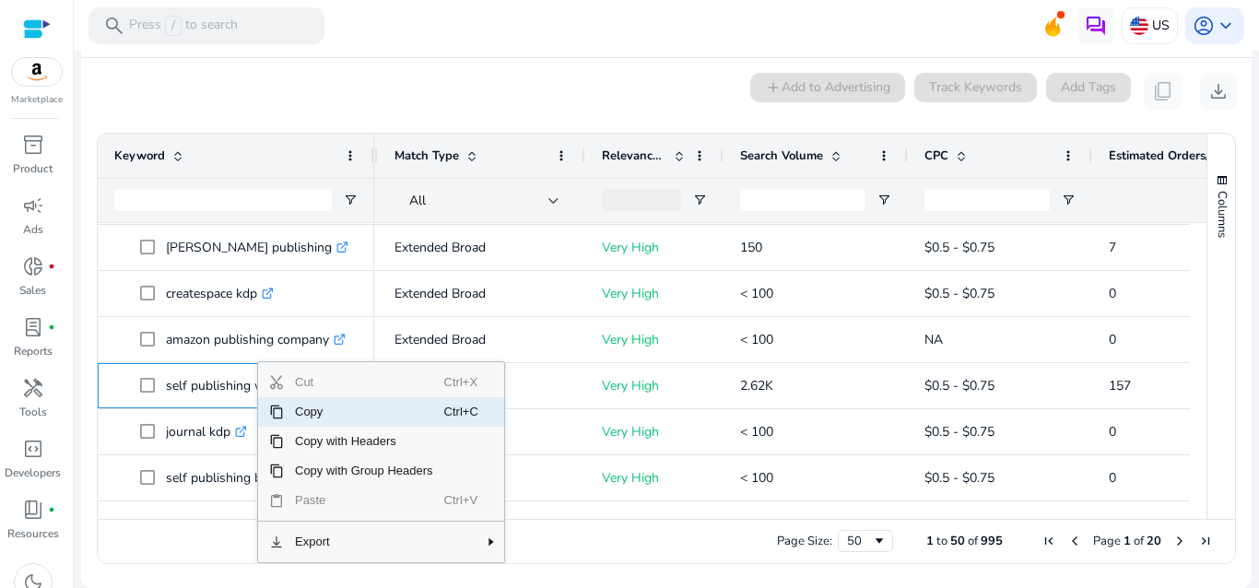
click at [302, 414] on span "Copy" at bounding box center [364, 411] width 160 height 29
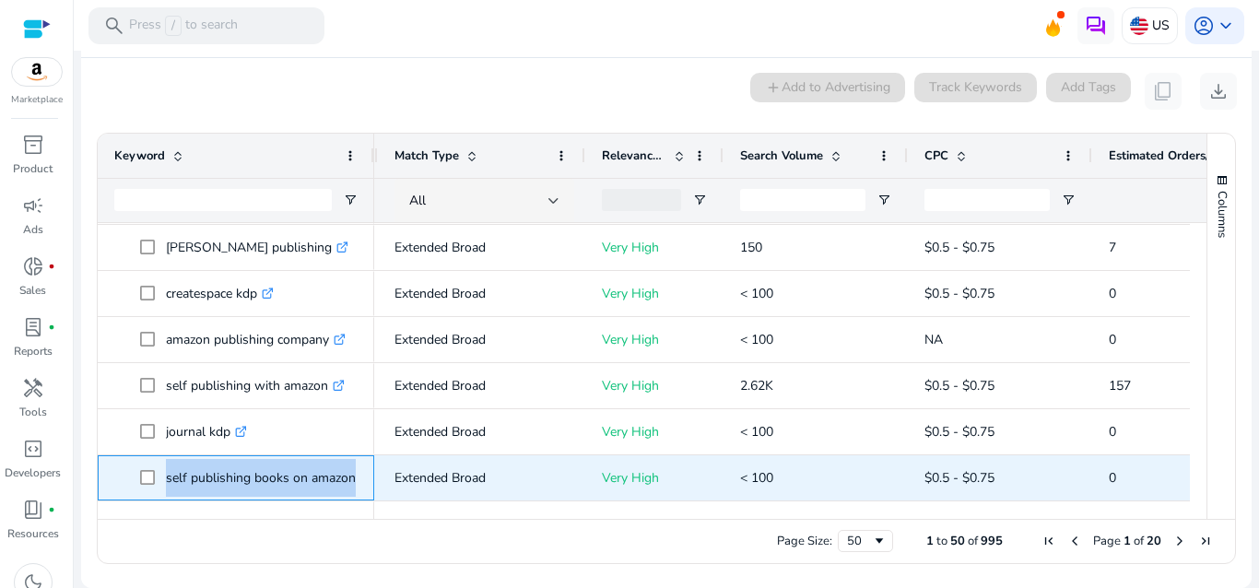
drag, startPoint x: 160, startPoint y: 471, endPoint x: 367, endPoint y: 474, distance: 206.5
click at [367, 474] on div "self publishing books on amazon .st0{fill:#2c8af8}" at bounding box center [236, 477] width 277 height 45
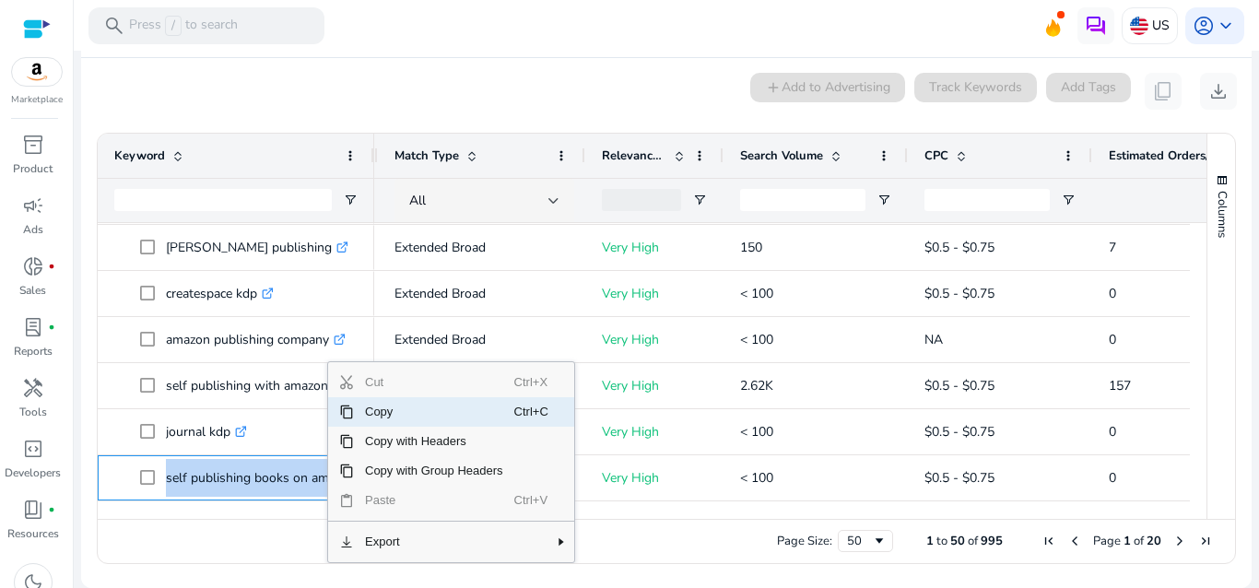
click at [372, 406] on span "Copy" at bounding box center [434, 411] width 160 height 29
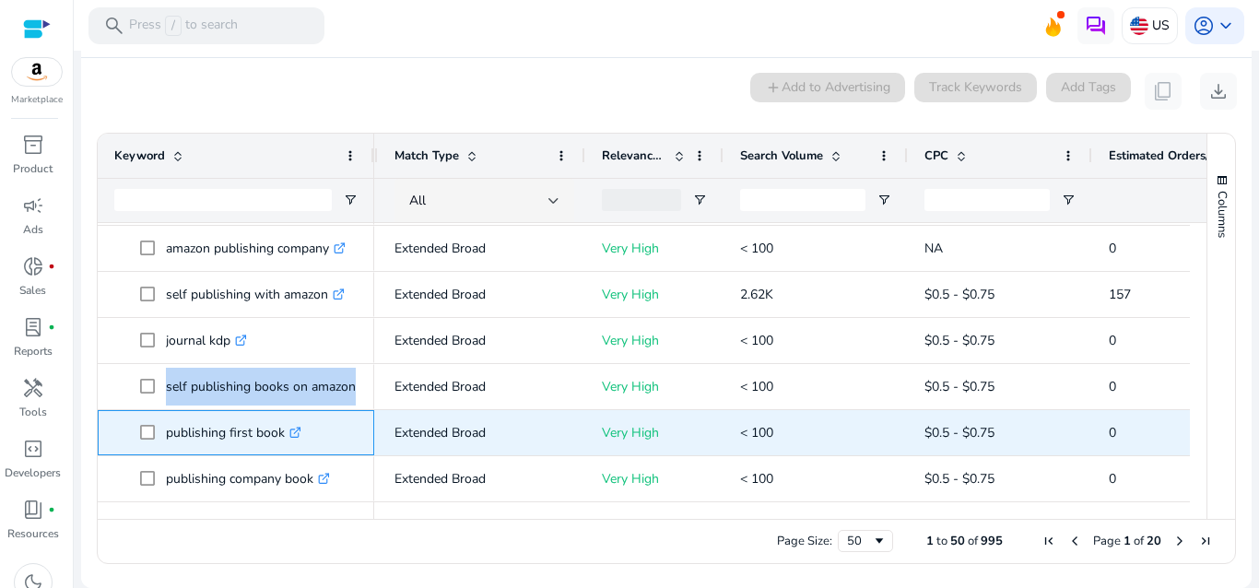
drag, startPoint x: 163, startPoint y: 424, endPoint x: 291, endPoint y: 434, distance: 128.5
click at [291, 434] on span "publishing first book .st0{fill:#2c8af8}" at bounding box center [249, 433] width 218 height 38
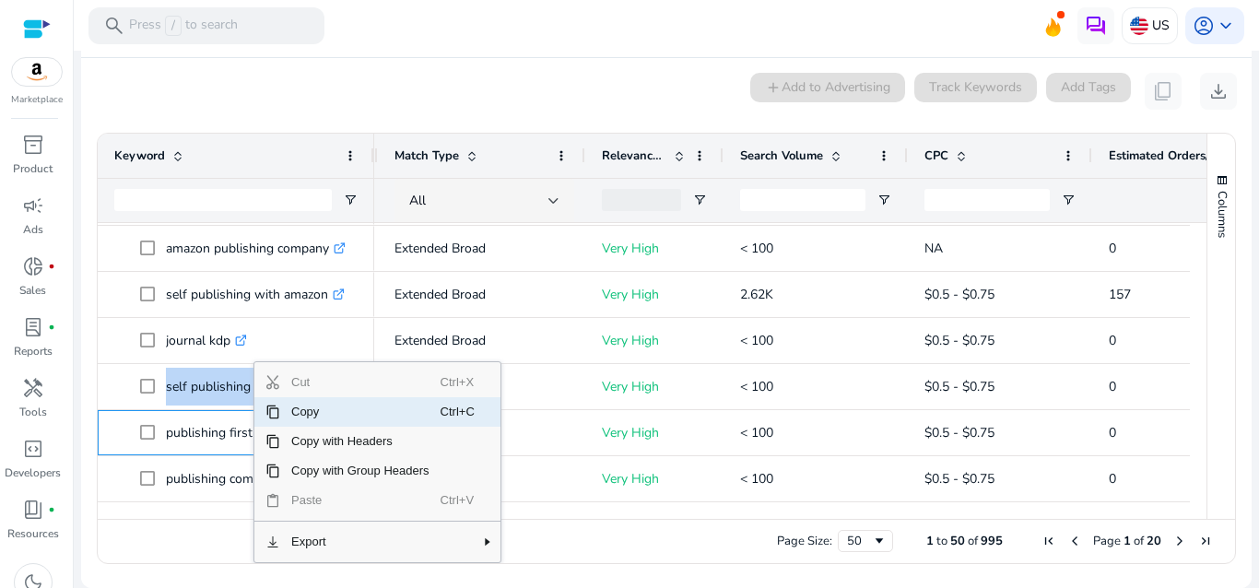
click at [301, 412] on span "Copy" at bounding box center [360, 411] width 160 height 29
